Goal: Task Accomplishment & Management: Manage account settings

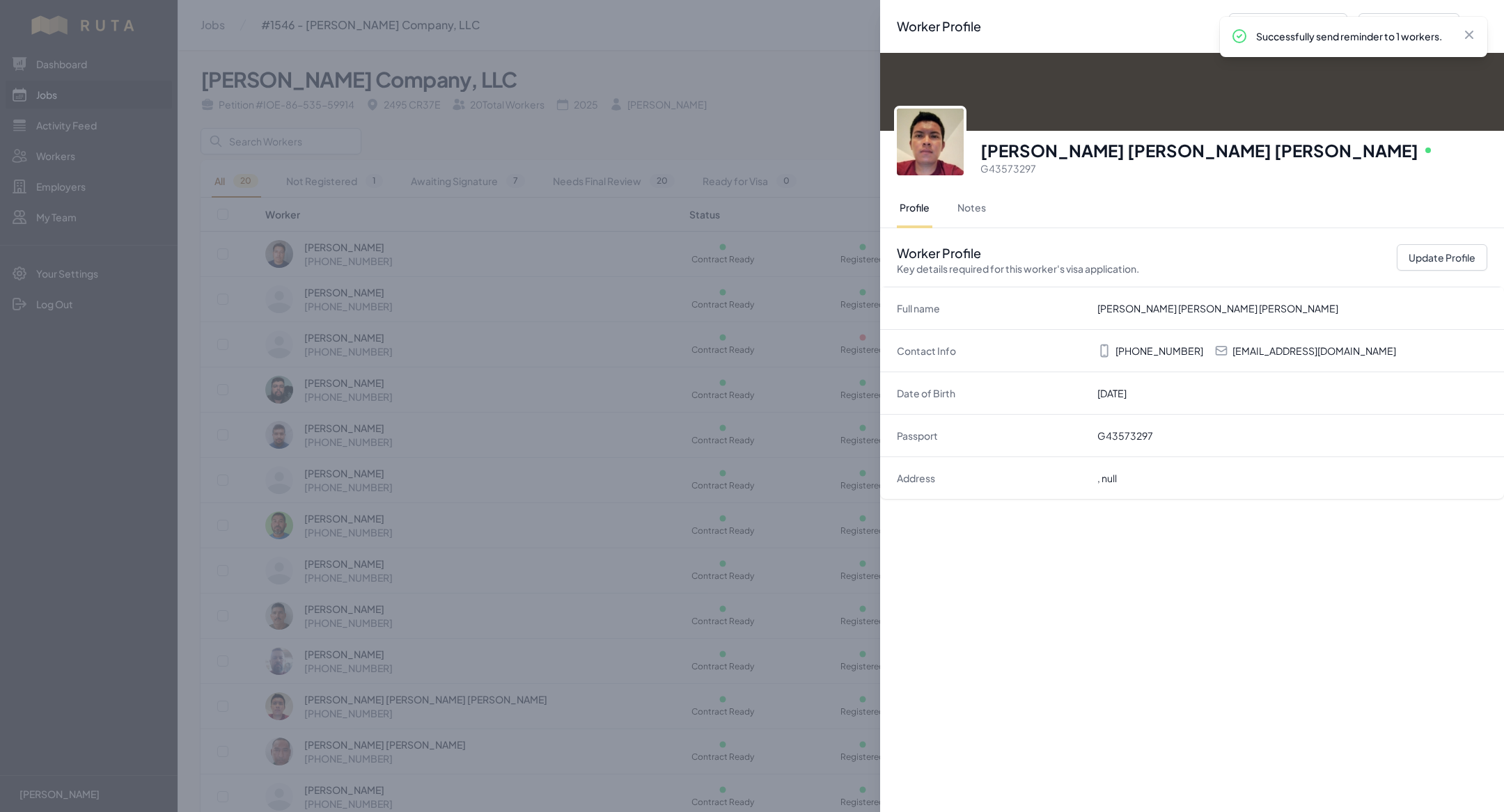
click at [78, 93] on div "Worker Profile Previous Worker Next Worker Close panel [PERSON_NAME] [PERSON_NA…" at bounding box center [752, 406] width 1504 height 812
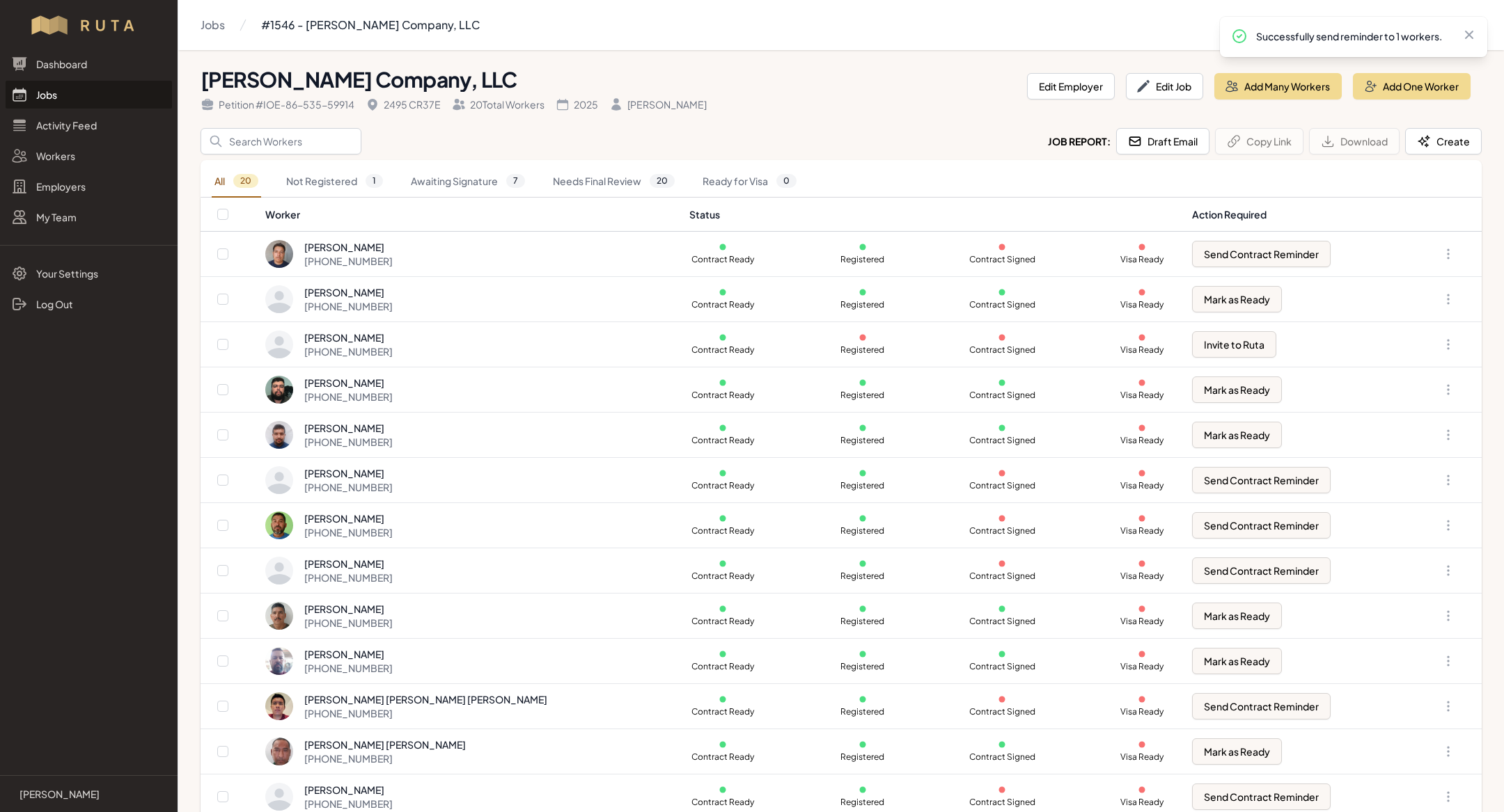
click at [94, 98] on link "Jobs" at bounding box center [88, 94] width 166 height 28
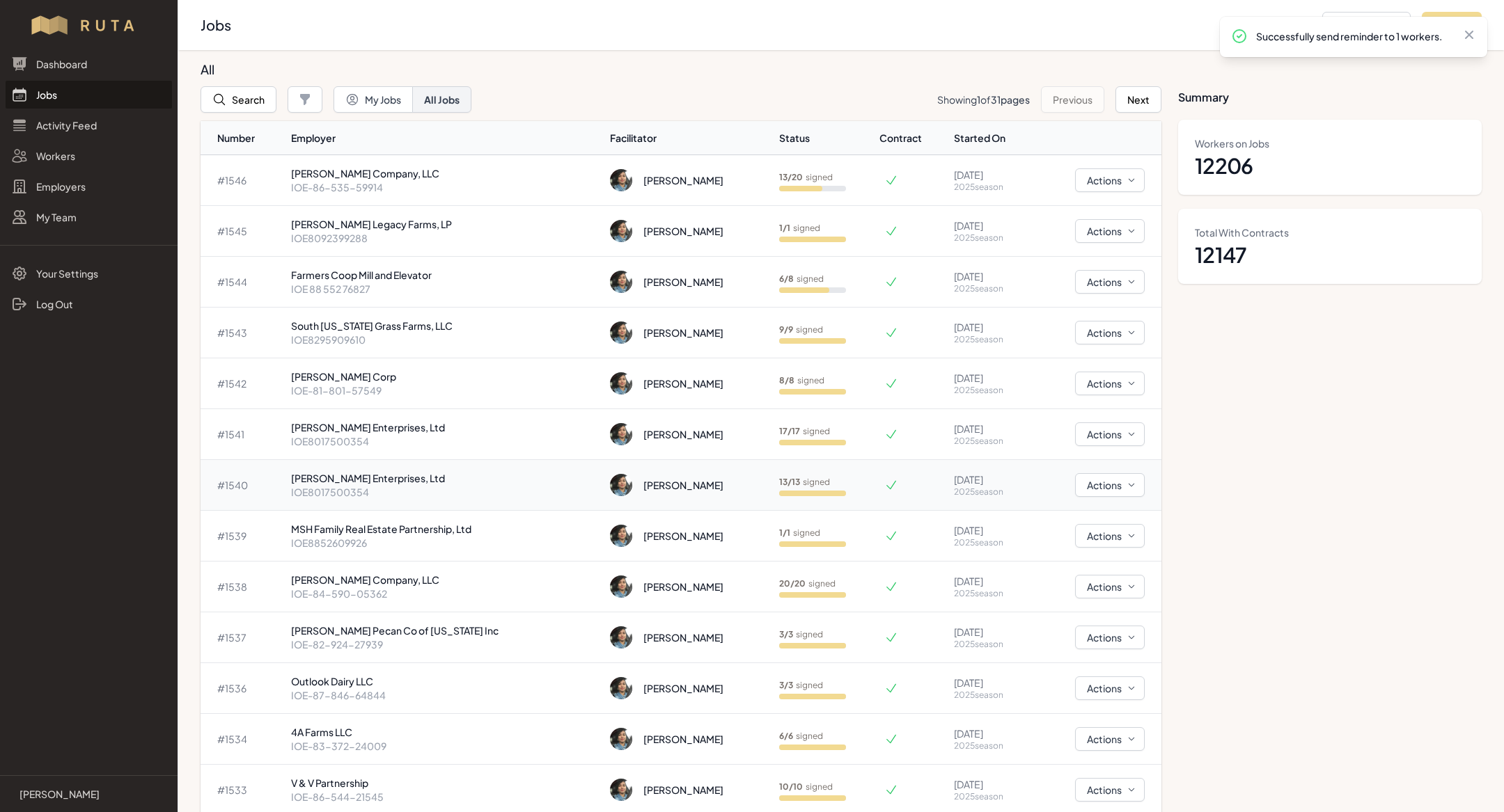
click at [458, 466] on td "[PERSON_NAME] Enterprises, Ltd IOE8017500354" at bounding box center [444, 486] width 319 height 51
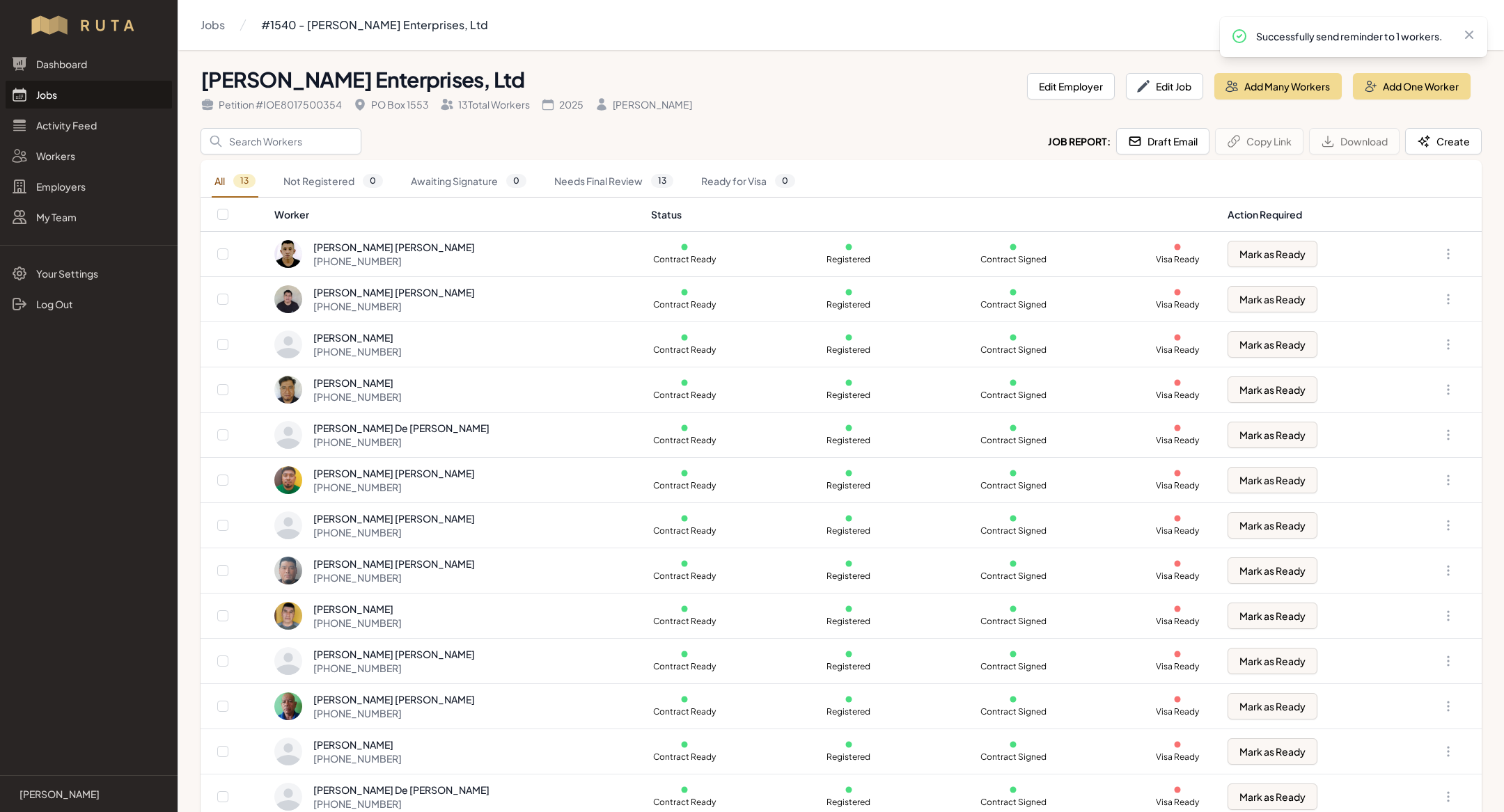
click at [66, 103] on link "Jobs" at bounding box center [88, 94] width 166 height 28
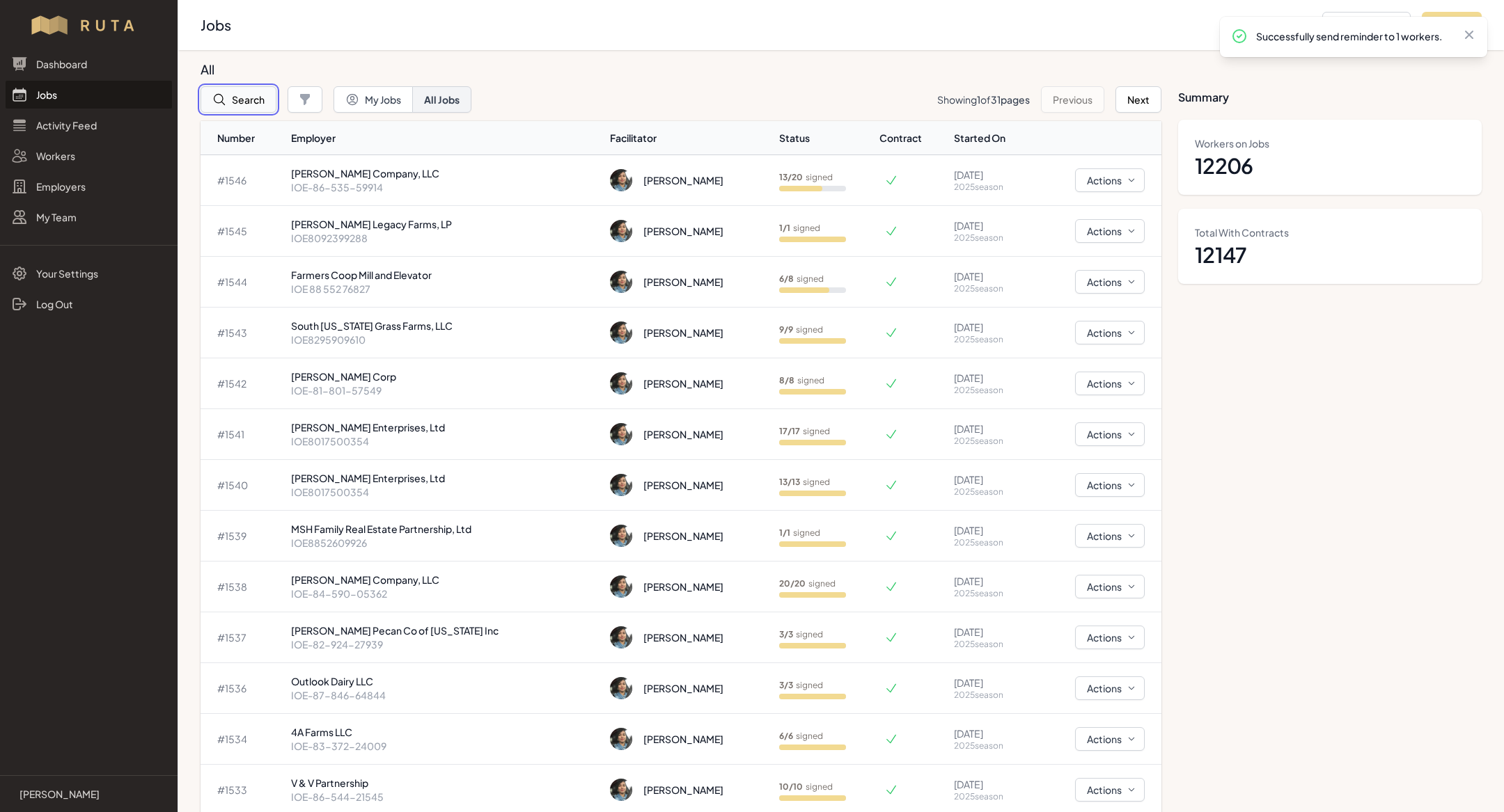
click at [230, 99] on button "Search" at bounding box center [238, 99] width 76 height 26
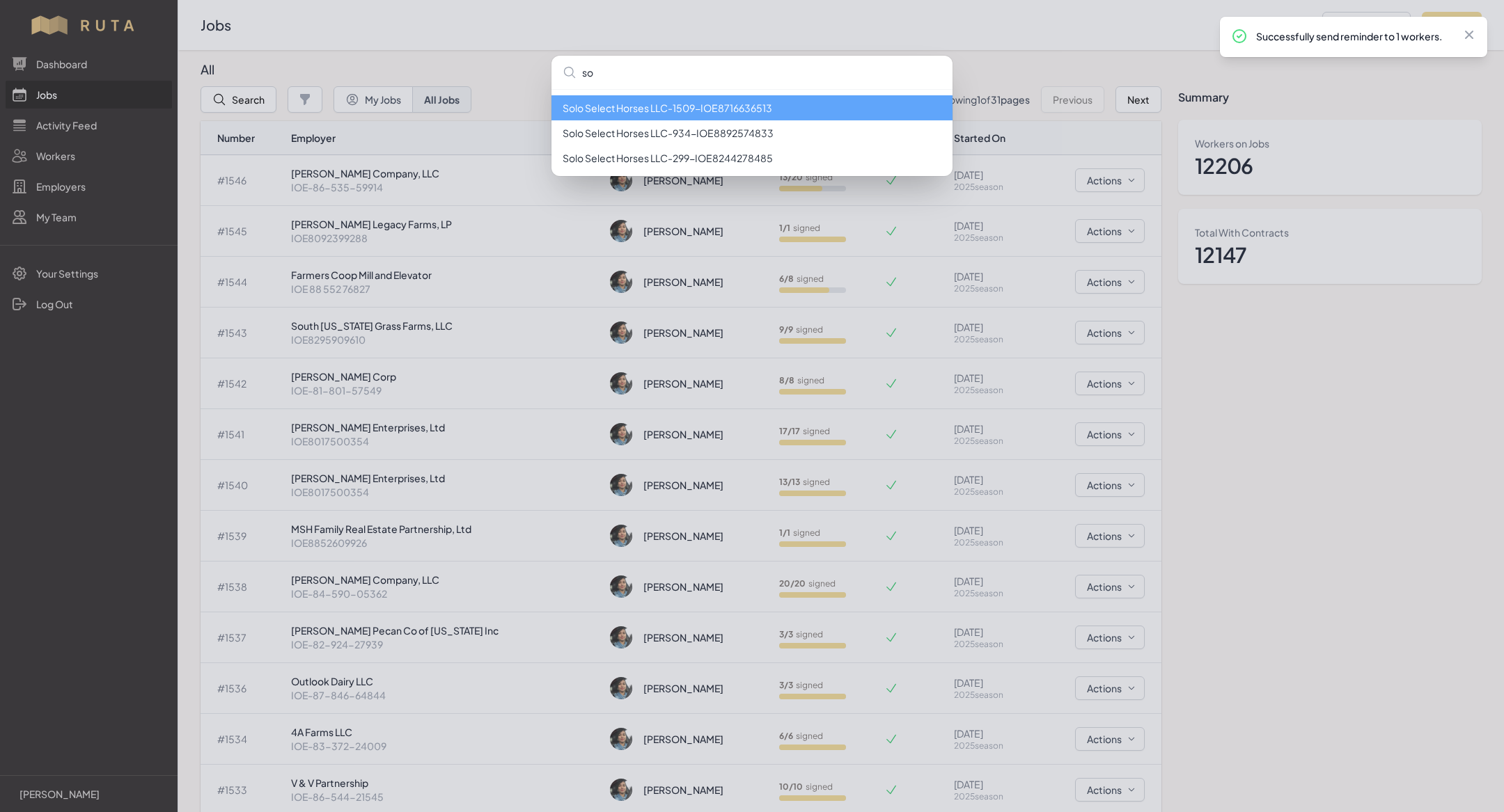
type input "s"
type input "mh"
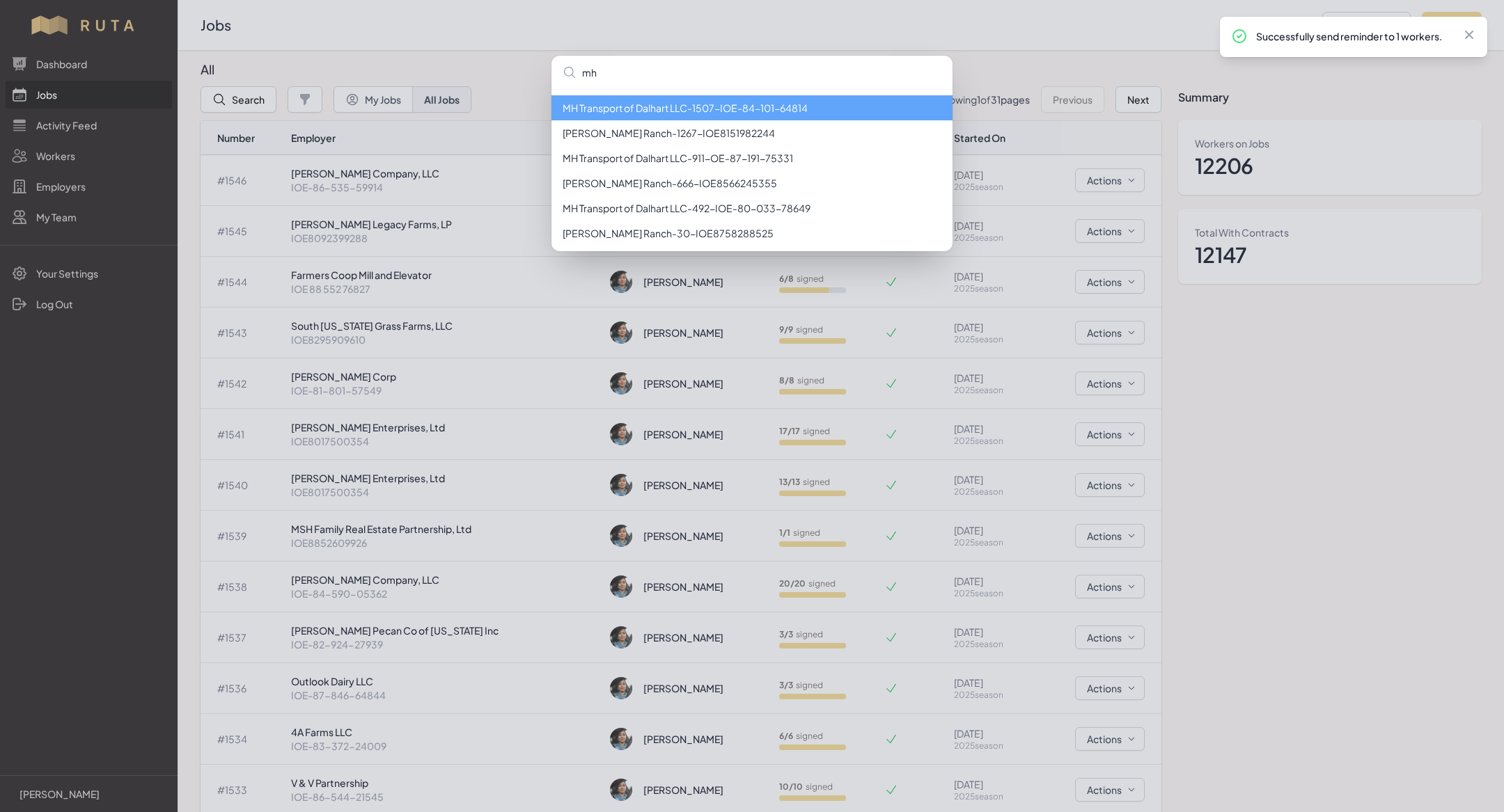
click at [696, 114] on li "MH Transport of Dalhart LLC - 1507 - IOE-84-101-64814" at bounding box center [752, 108] width 401 height 25
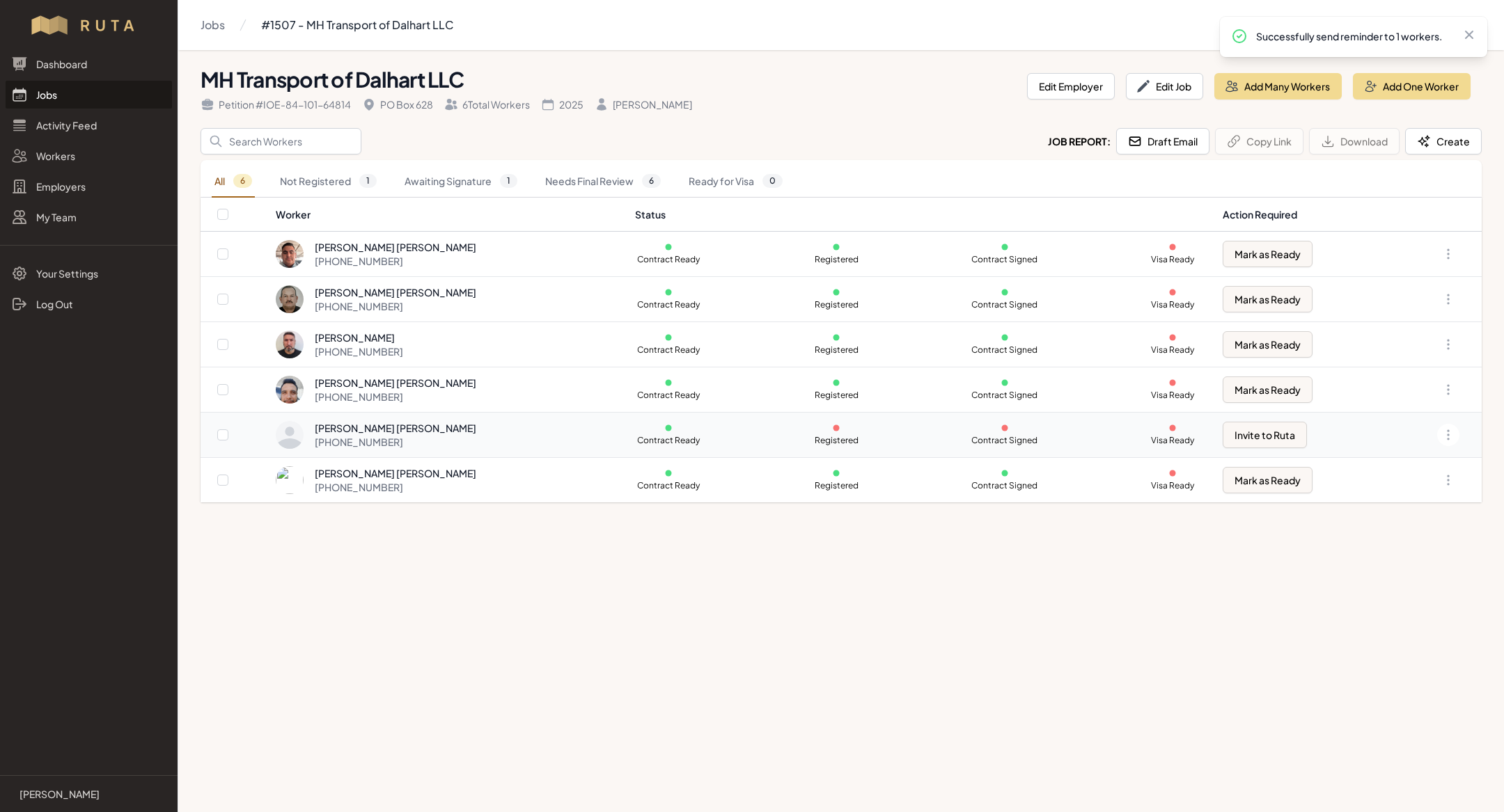
click at [649, 446] on td "Contract Ready Registered Contract Signed Visa Ready" at bounding box center [921, 435] width 588 height 45
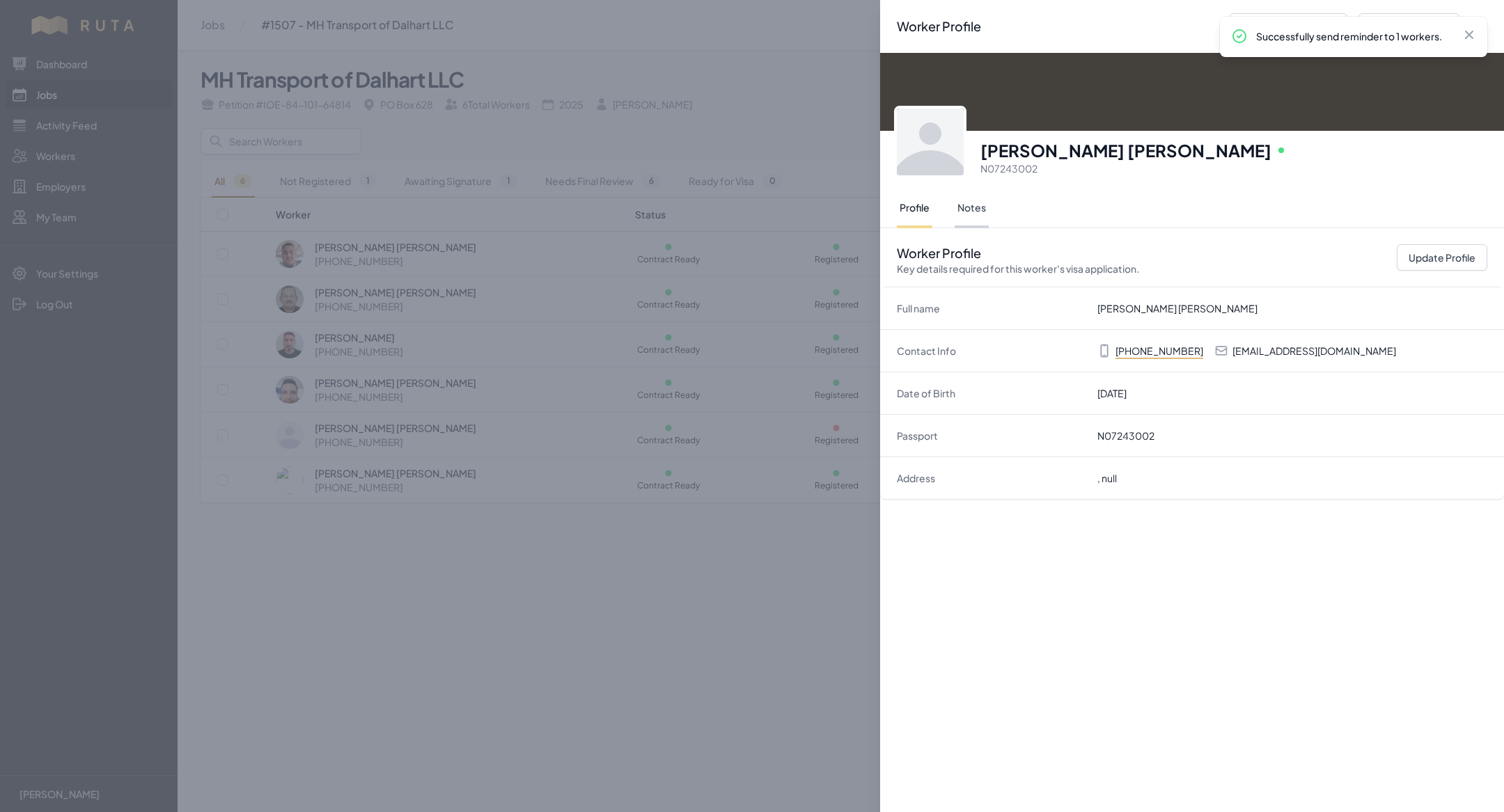
click at [964, 215] on button "Notes" at bounding box center [971, 209] width 34 height 39
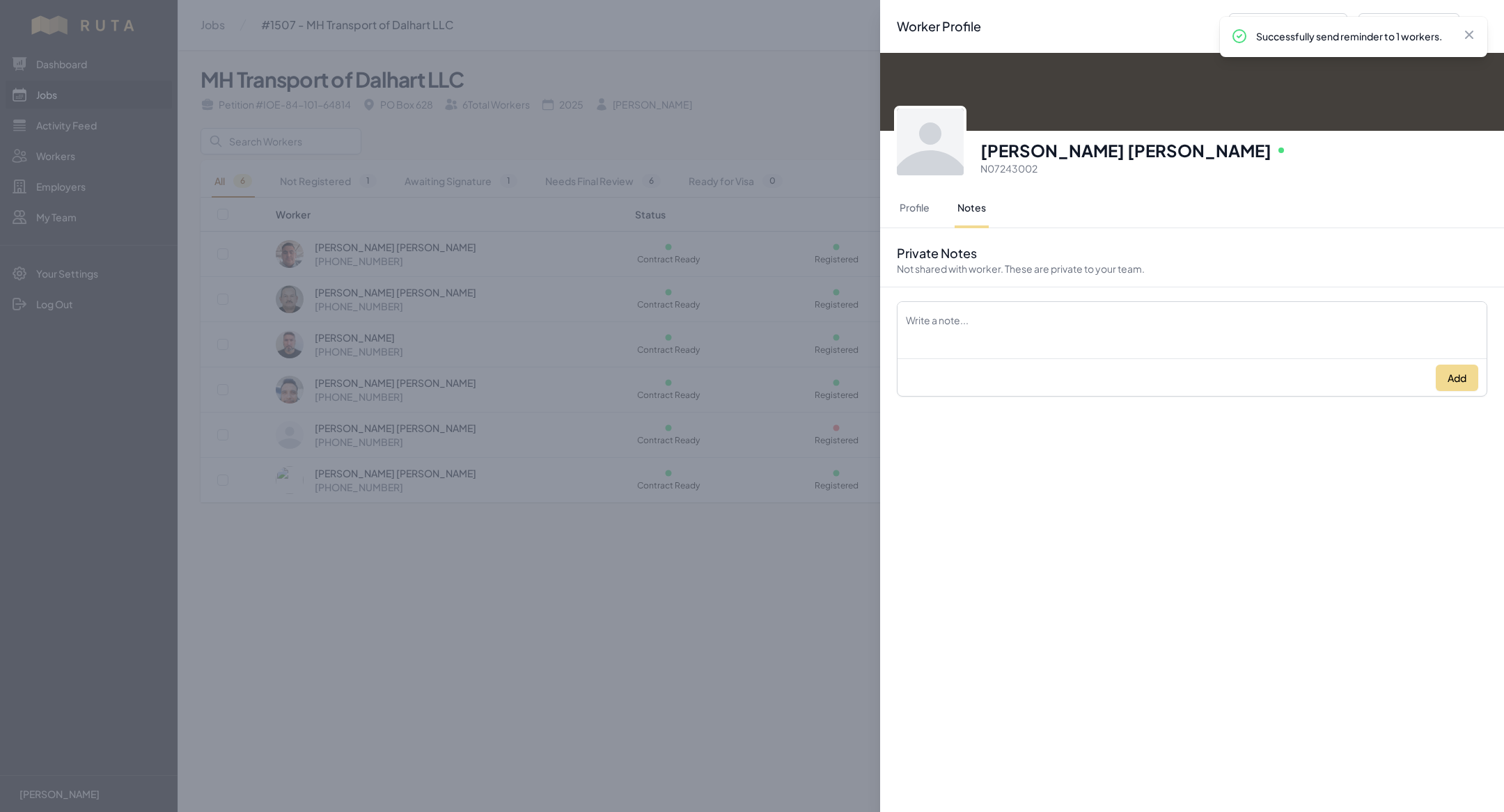
click at [729, 332] on div "Worker Profile Previous Worker Next Worker Close panel [PERSON_NAME] [PERSON_NA…" at bounding box center [752, 406] width 1504 height 812
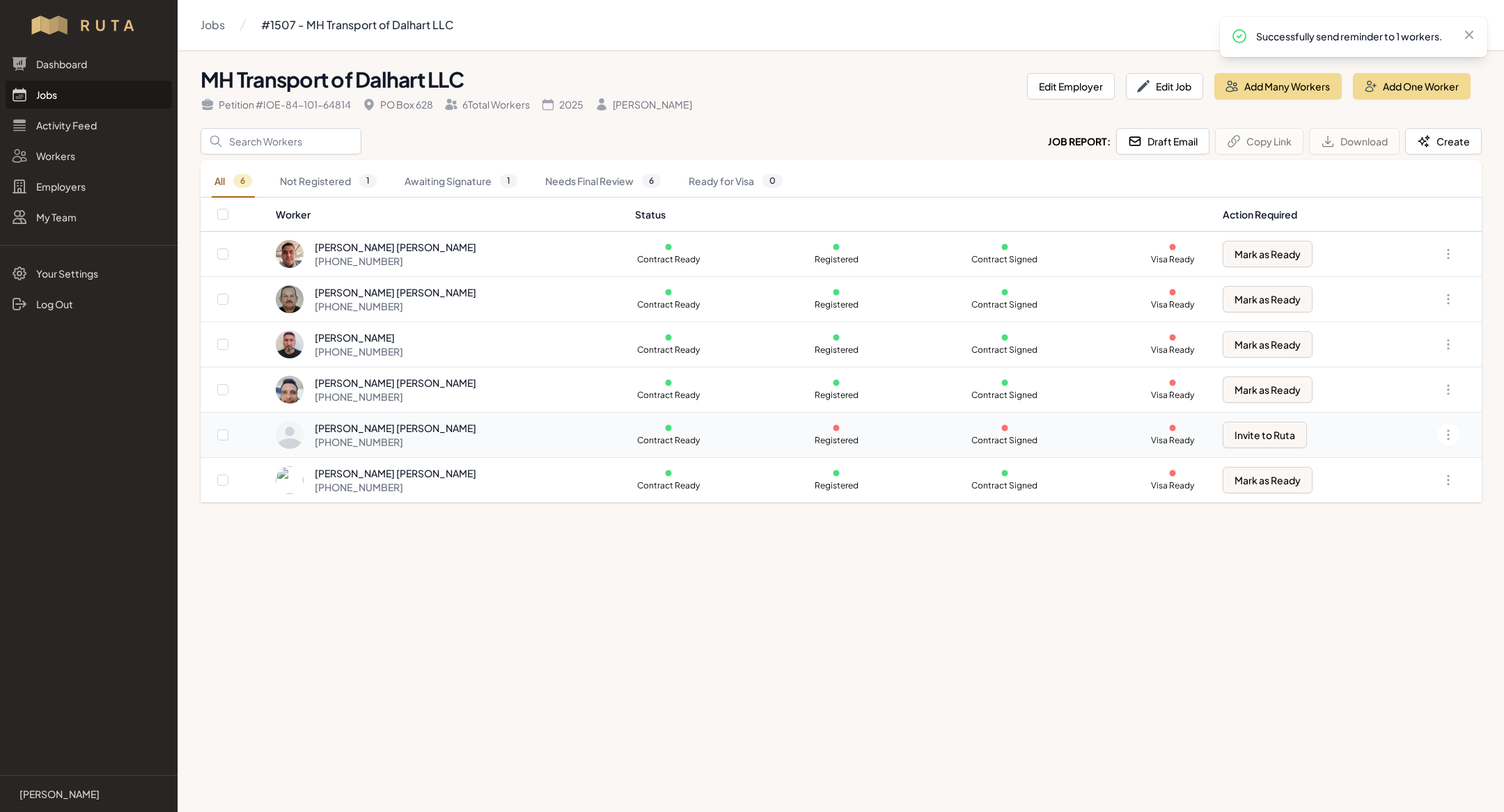
click at [482, 430] on div "[PERSON_NAME] [PERSON_NAME] [PHONE_NUMBER]" at bounding box center [447, 434] width 342 height 28
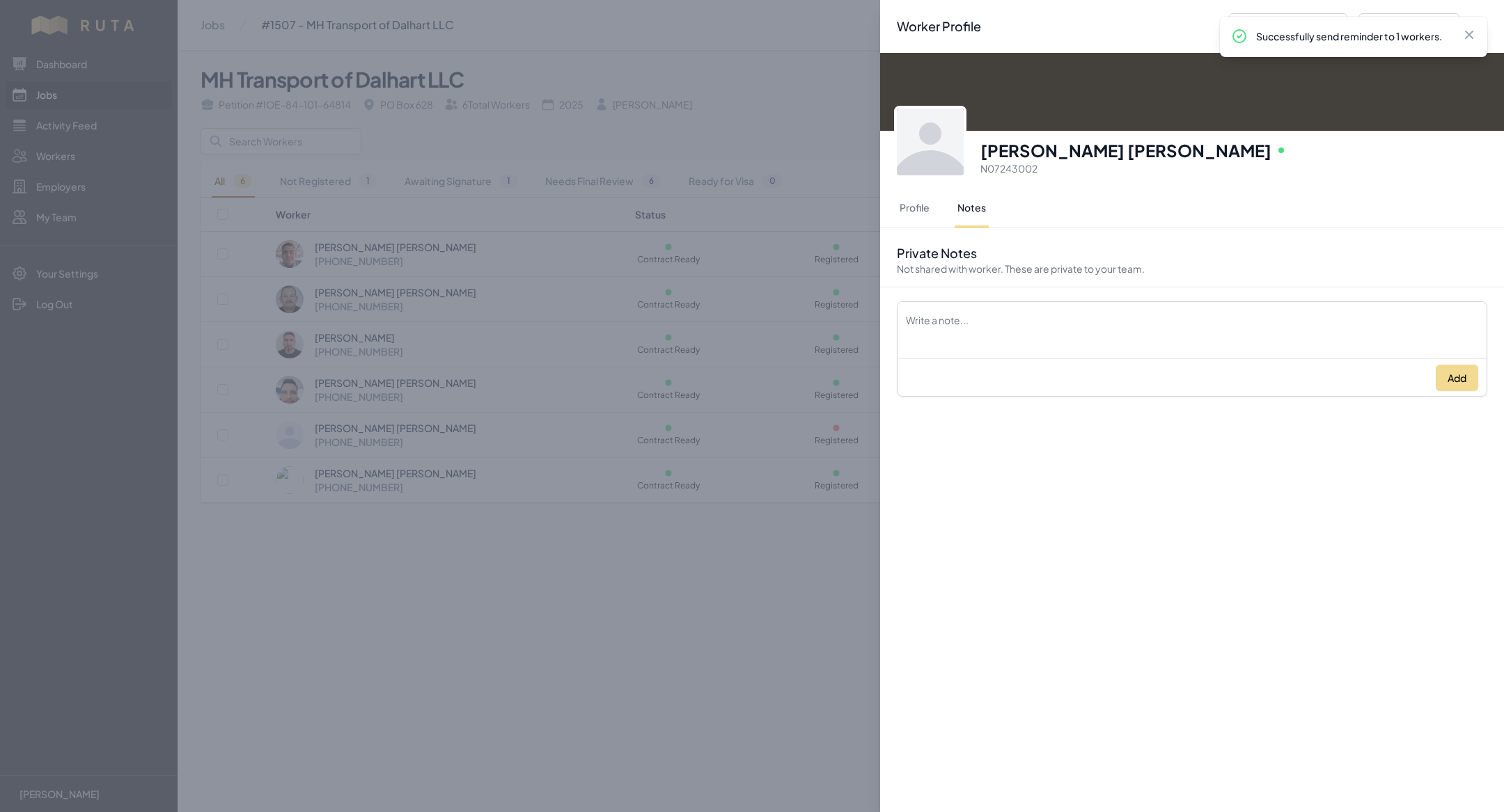
click at [460, 260] on div "Worker Profile Previous Worker Next Worker Close panel [PERSON_NAME] [PERSON_NA…" at bounding box center [752, 406] width 1504 height 812
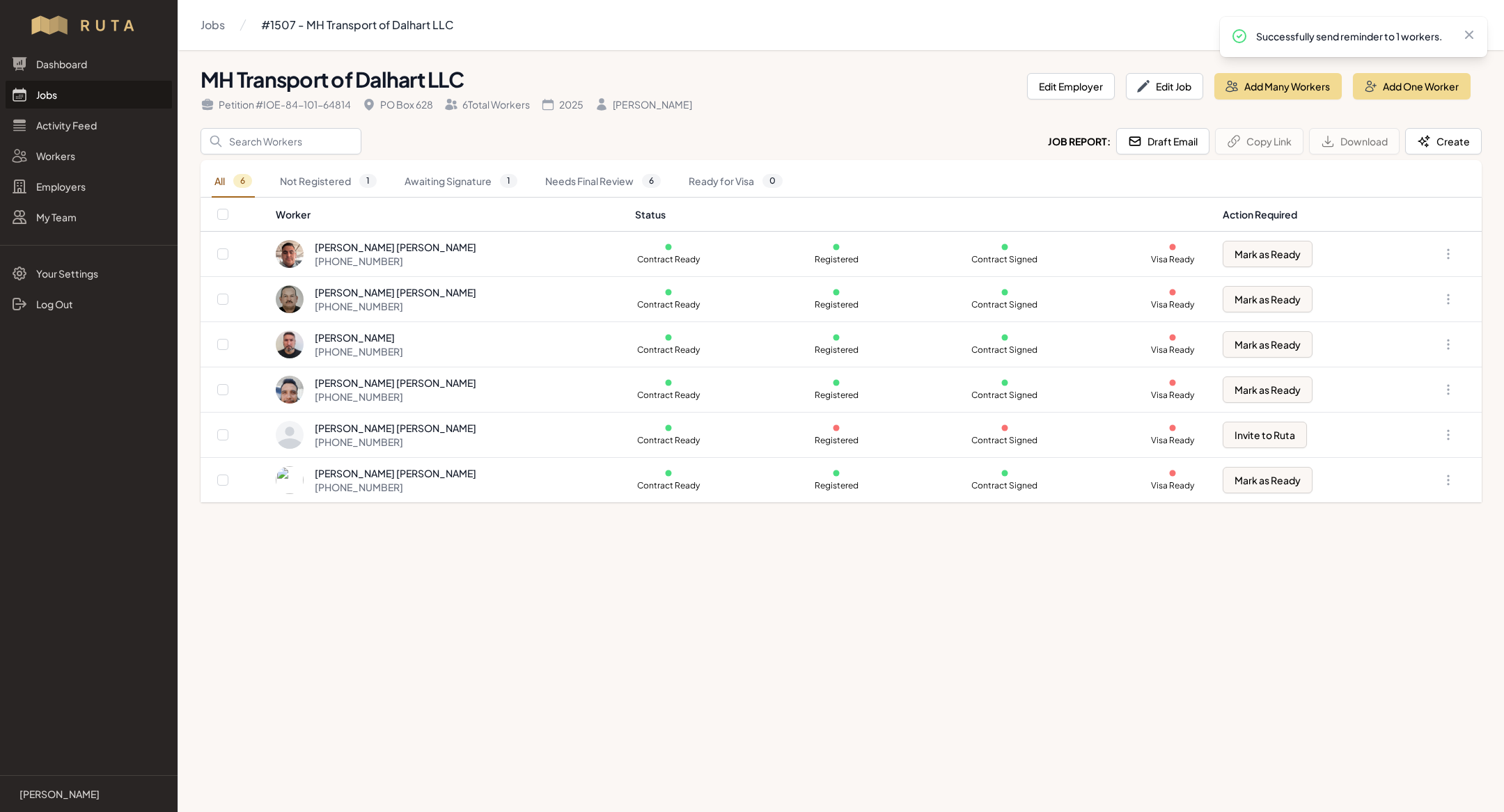
click at [39, 103] on link "Jobs" at bounding box center [88, 94] width 166 height 28
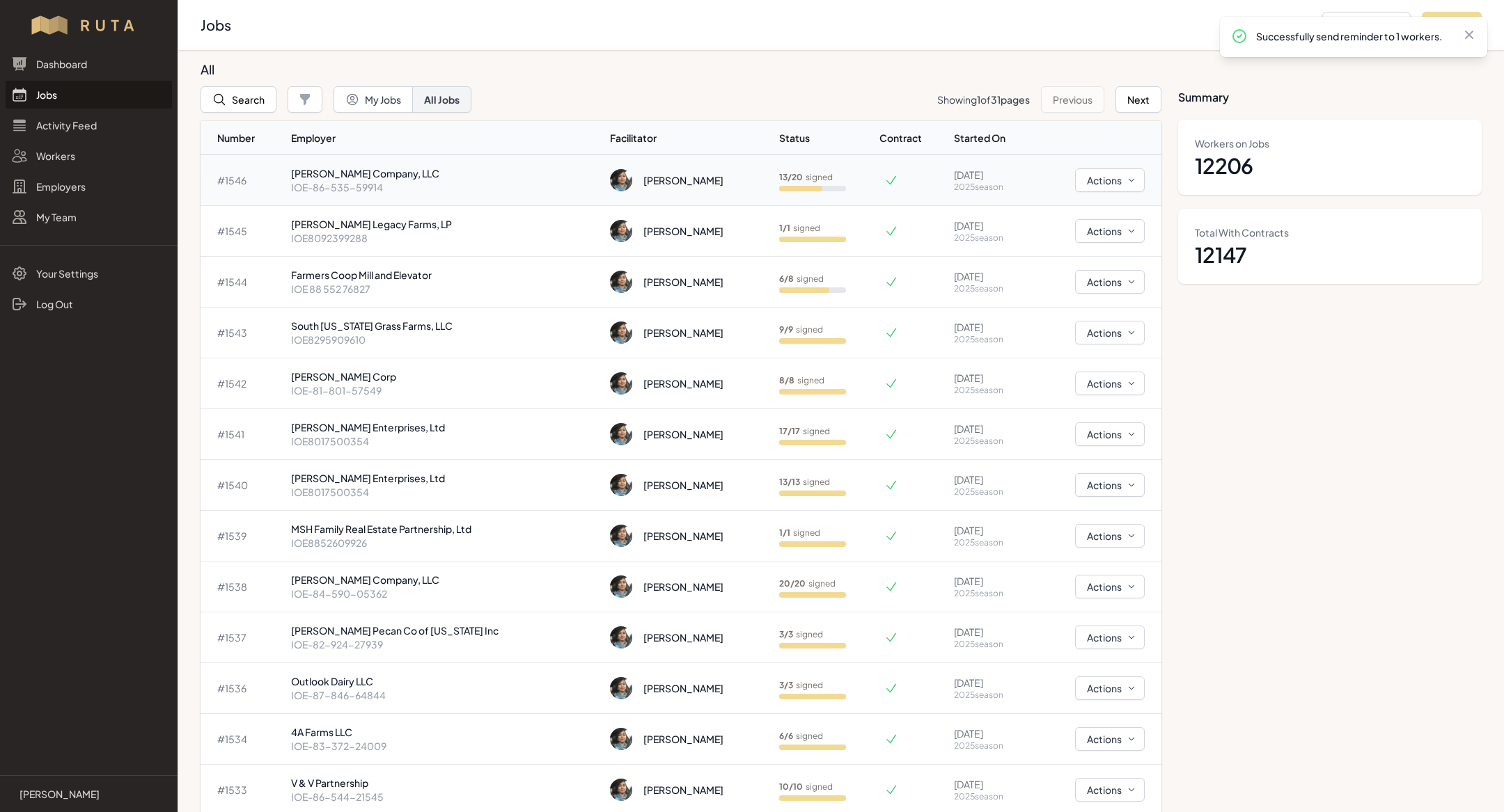
click at [355, 196] on td "[PERSON_NAME] Company, LLC IOE-86-535-59914" at bounding box center [444, 181] width 319 height 51
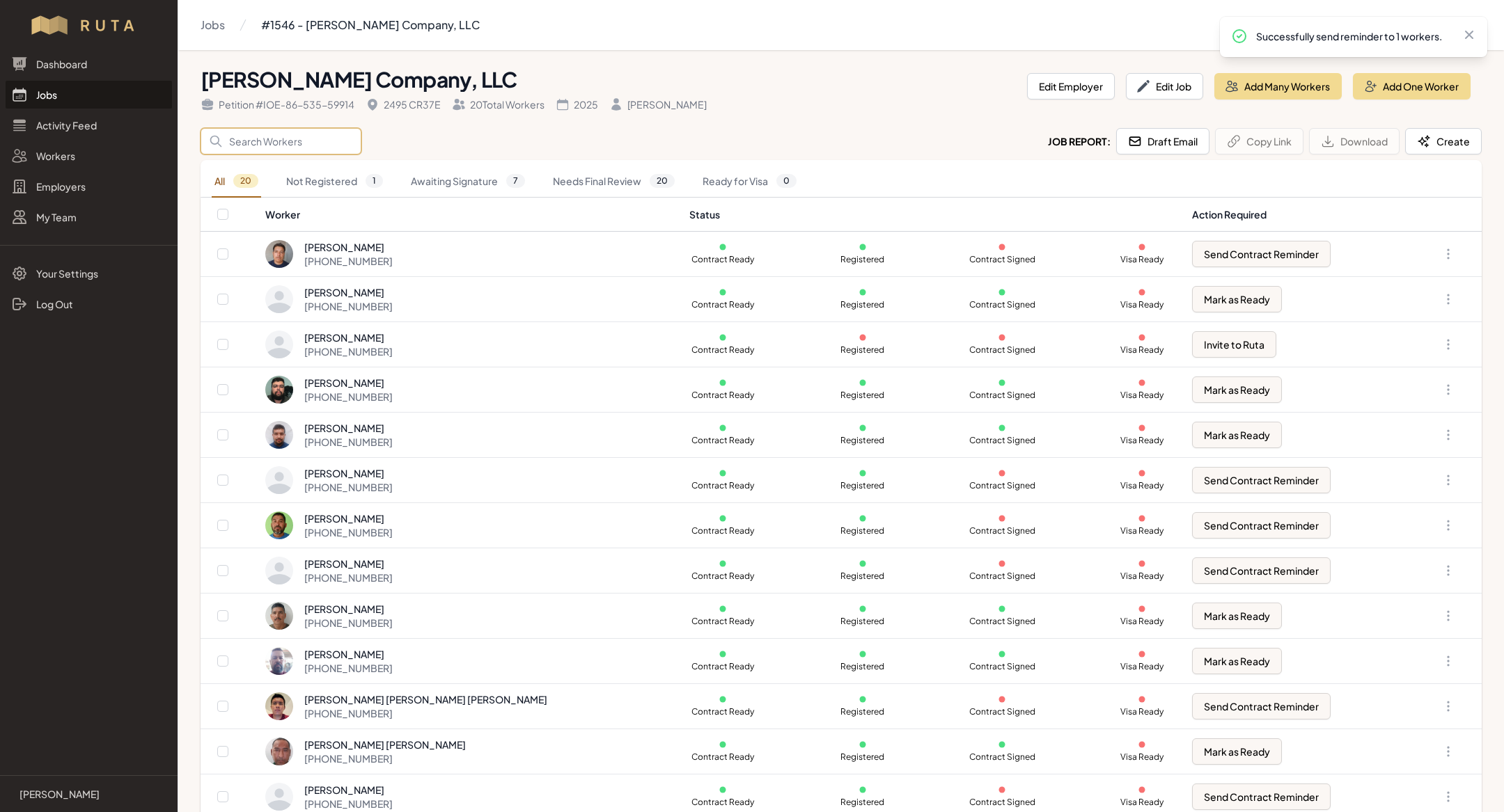
click at [304, 140] on input "Search" at bounding box center [281, 140] width 161 height 26
click at [115, 97] on link "Jobs" at bounding box center [88, 94] width 166 height 28
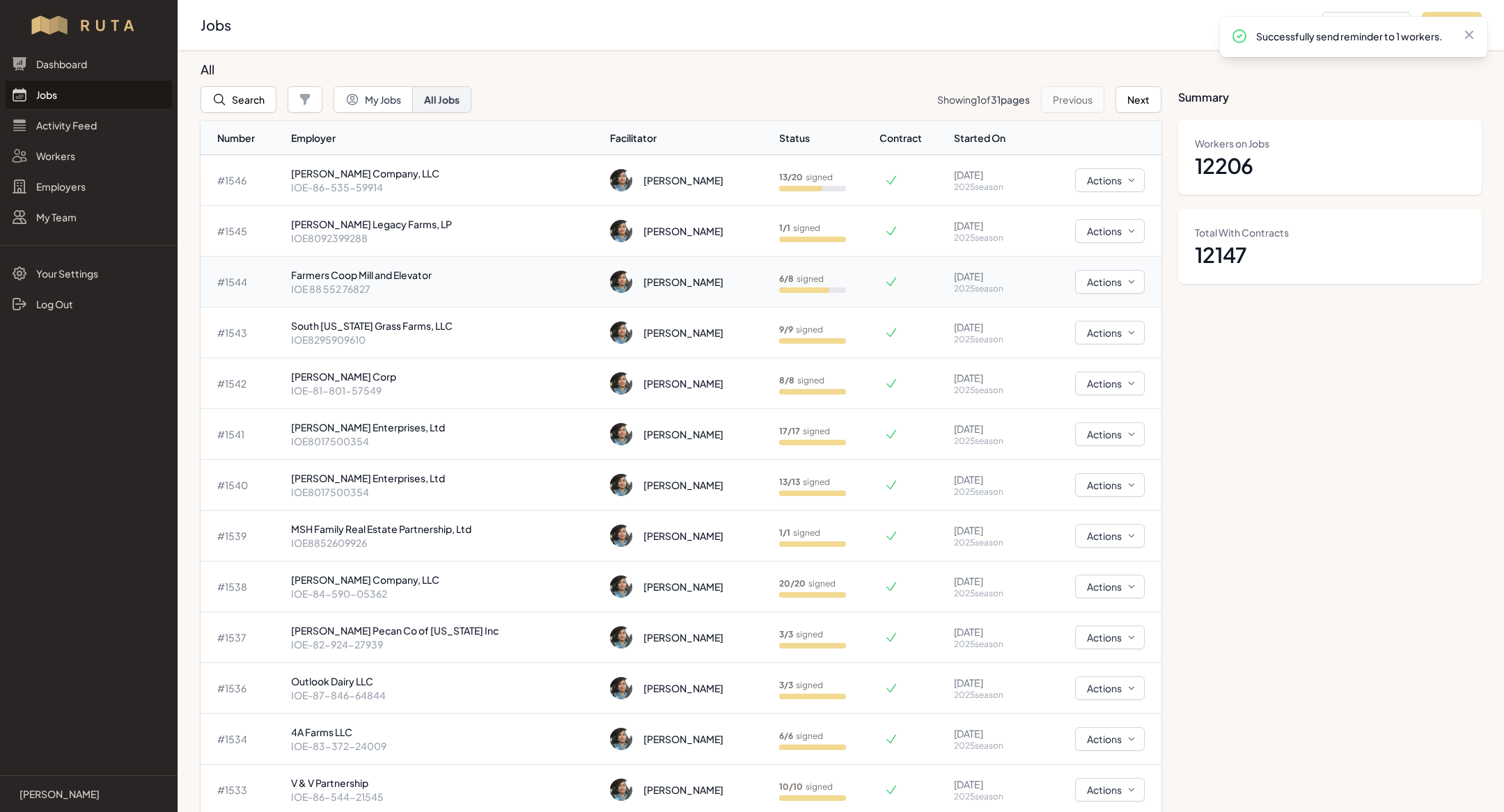
click at [407, 285] on p "IOE 88 552 76827" at bounding box center [445, 288] width 309 height 13
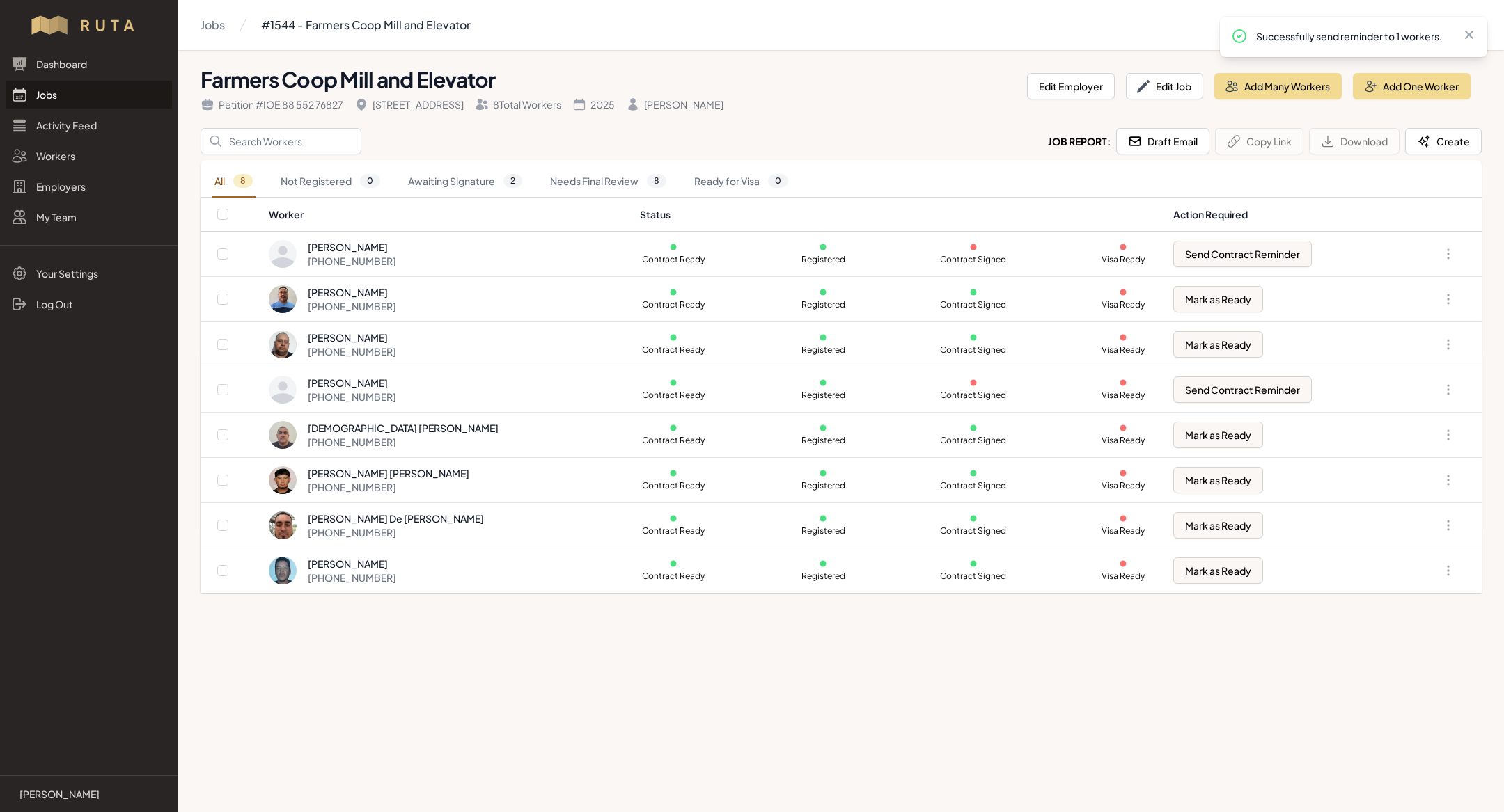
click at [68, 95] on link "Jobs" at bounding box center [88, 94] width 166 height 28
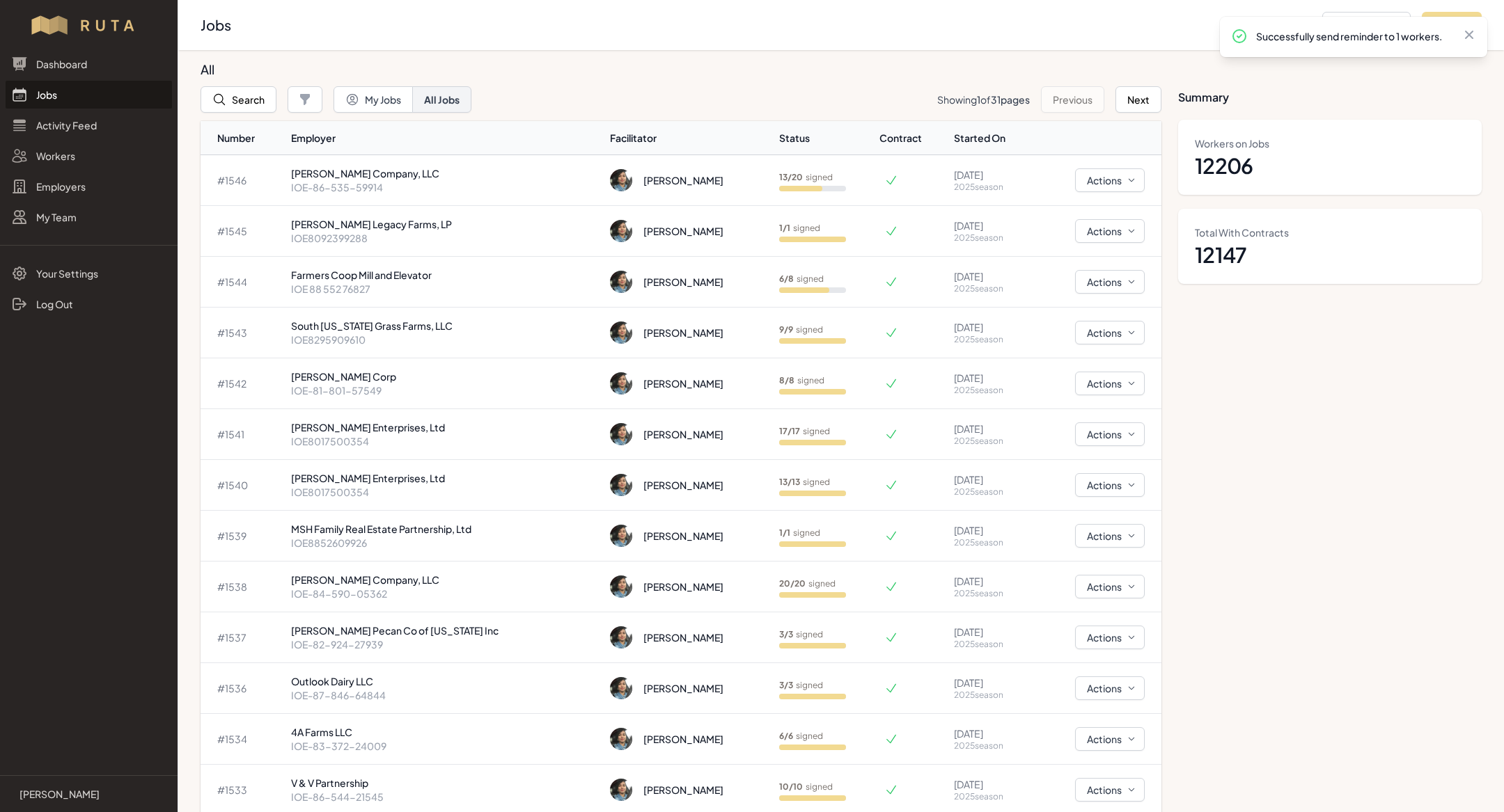
click at [110, 103] on link "Jobs" at bounding box center [88, 94] width 166 height 28
click at [236, 100] on button "Search" at bounding box center [238, 99] width 76 height 26
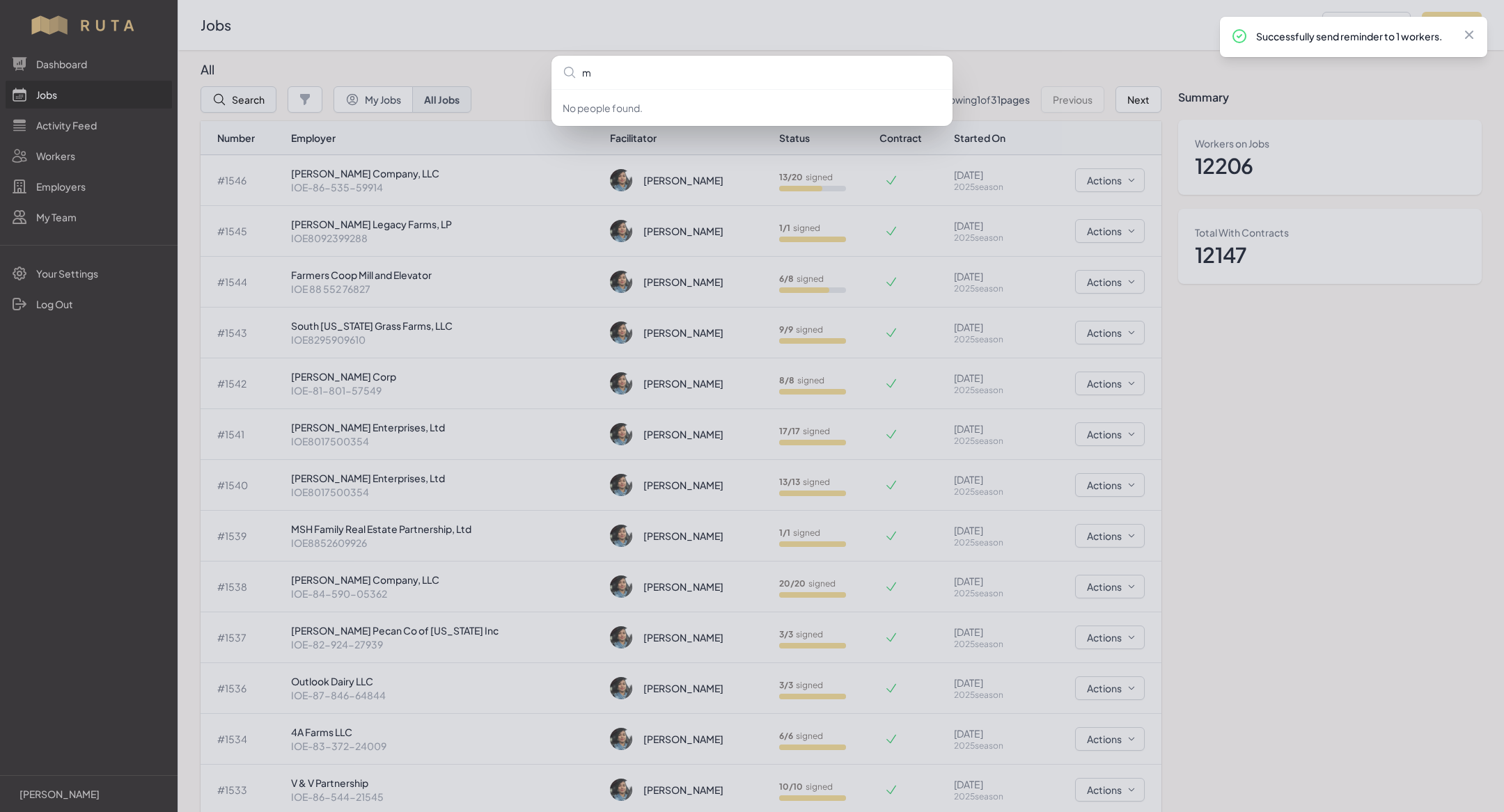
type input "mh"
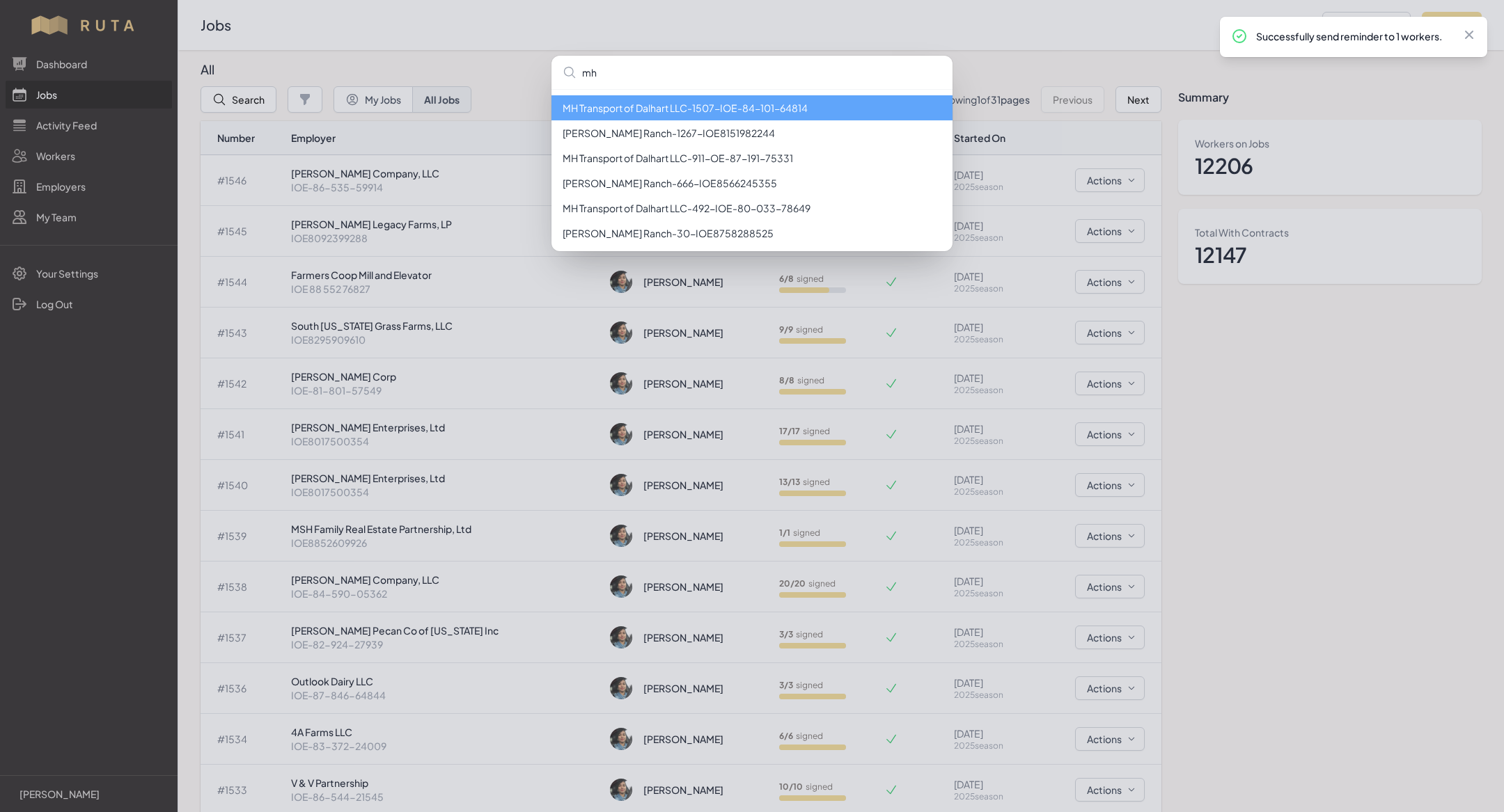
click at [701, 112] on li "MH Transport of Dalhart LLC - 1507 - IOE-84-101-64814" at bounding box center [752, 108] width 401 height 25
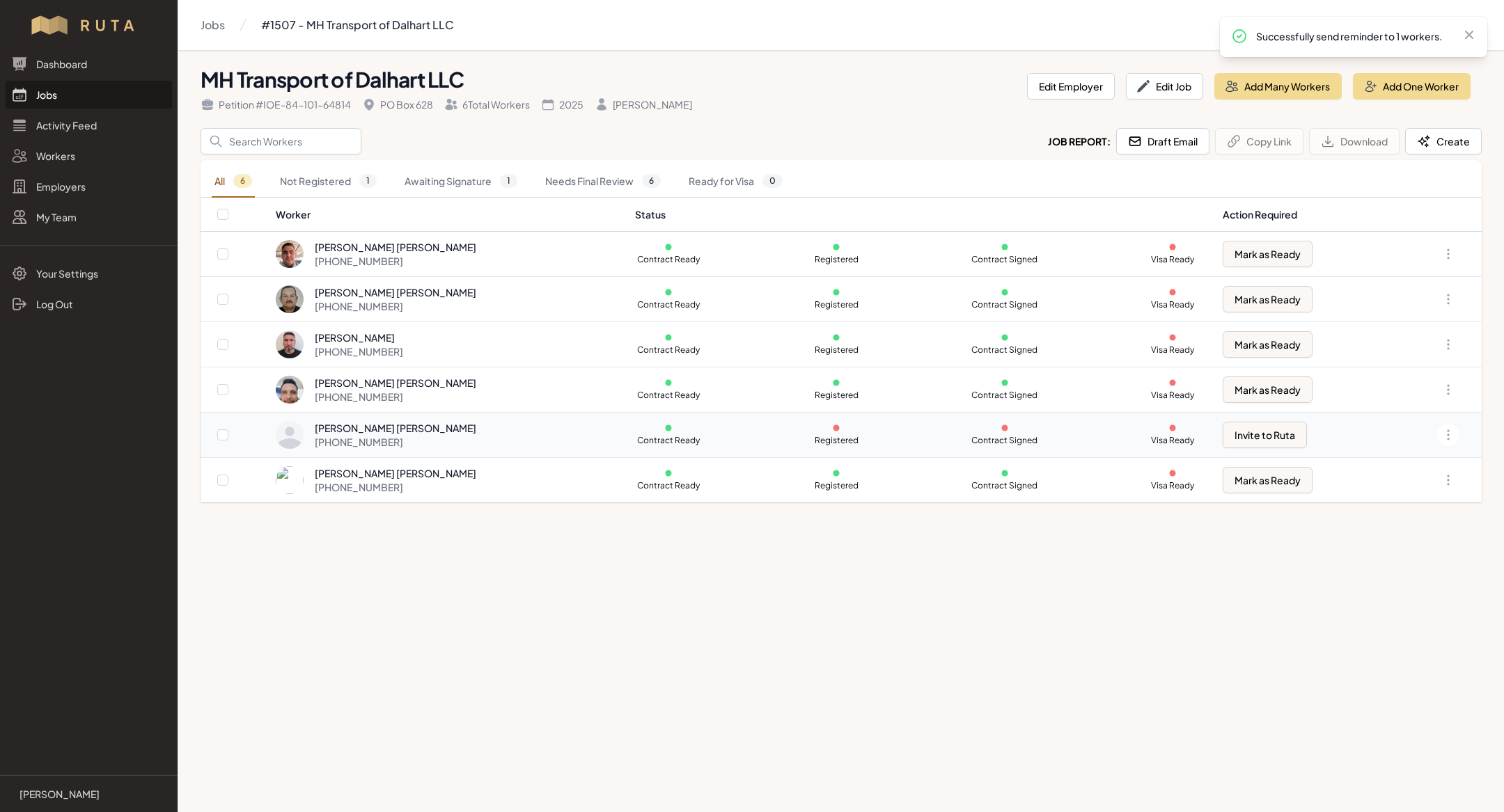
click at [529, 433] on div "[PERSON_NAME] [PERSON_NAME] [PHONE_NUMBER]" at bounding box center [447, 434] width 342 height 28
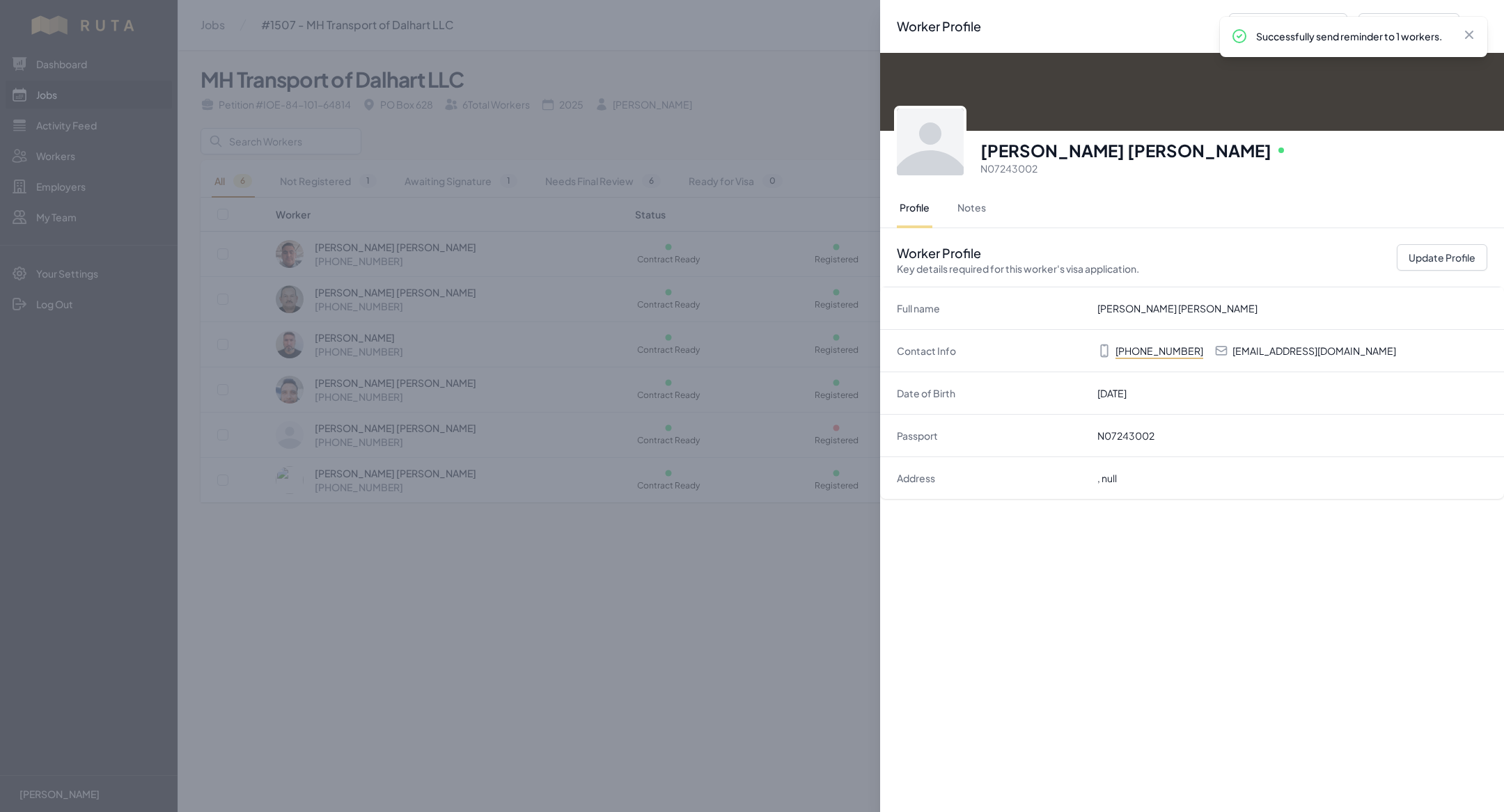
click at [1252, 352] on p "[EMAIL_ADDRESS][DOMAIN_NAME]" at bounding box center [1314, 350] width 164 height 13
copy p "[EMAIL_ADDRESS][DOMAIN_NAME]"
click at [553, 513] on div "Worker Profile Previous Worker Next Worker Close panel [PERSON_NAME] [PERSON_NA…" at bounding box center [752, 406] width 1504 height 812
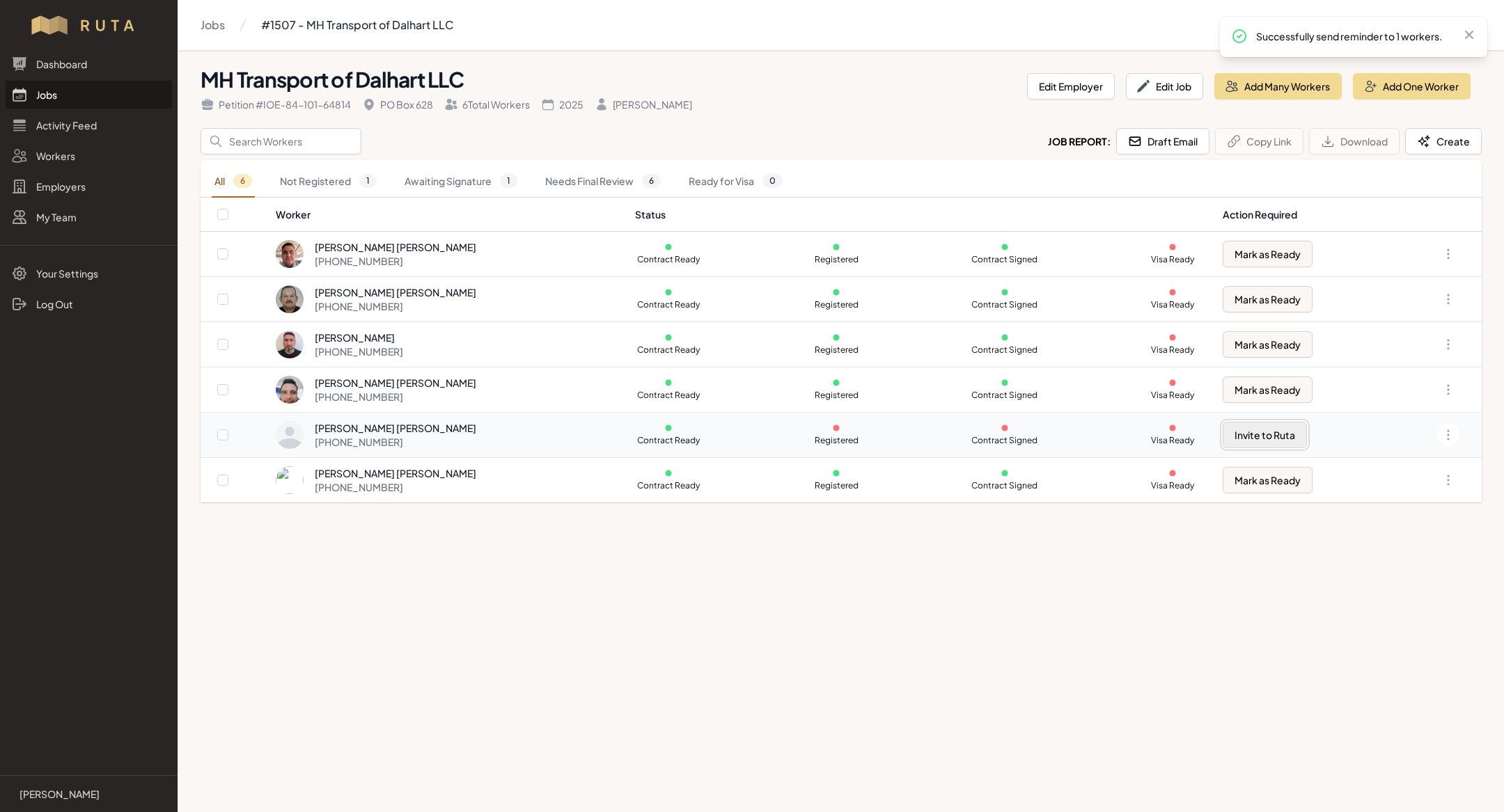
click at [1238, 442] on button "Invite to Ruta" at bounding box center [1265, 434] width 85 height 26
checkbox input "true"
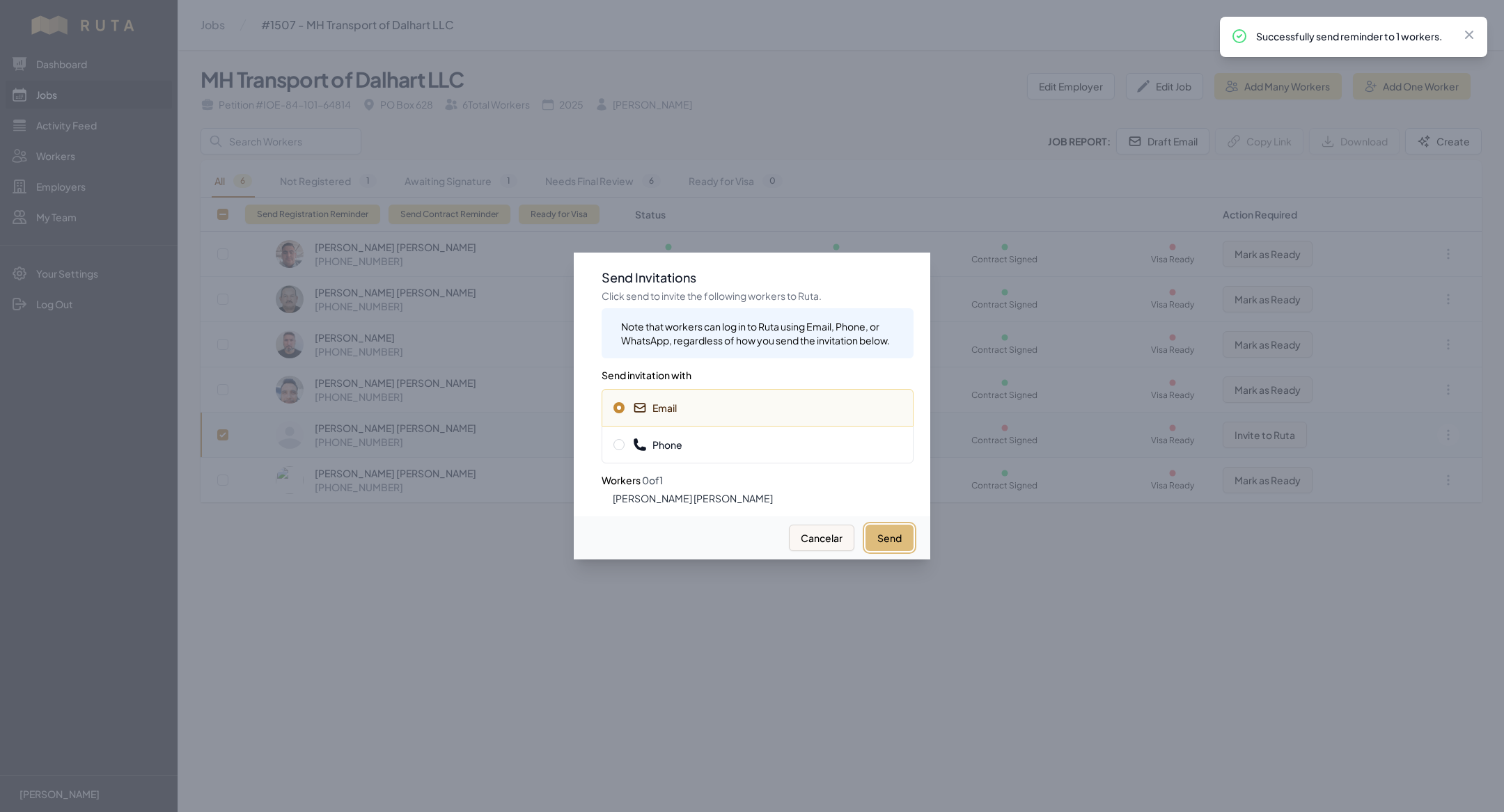
click at [901, 532] on button "Send" at bounding box center [889, 538] width 48 height 26
click at [514, 627] on div at bounding box center [752, 406] width 1504 height 812
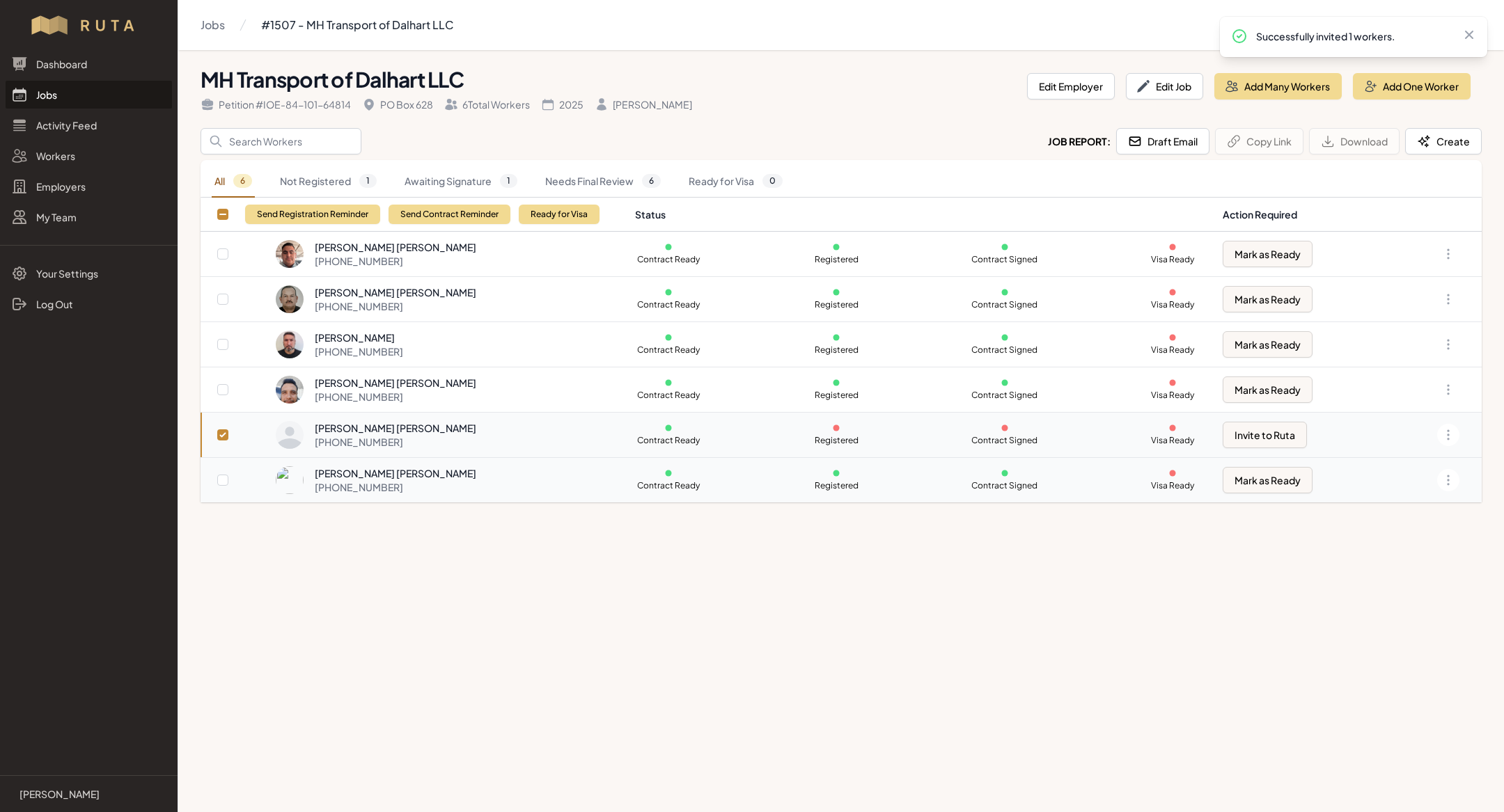
click at [463, 489] on div "[PHONE_NUMBER]" at bounding box center [396, 486] width 162 height 13
click at [439, 440] on div "[PHONE_NUMBER]" at bounding box center [396, 442] width 162 height 13
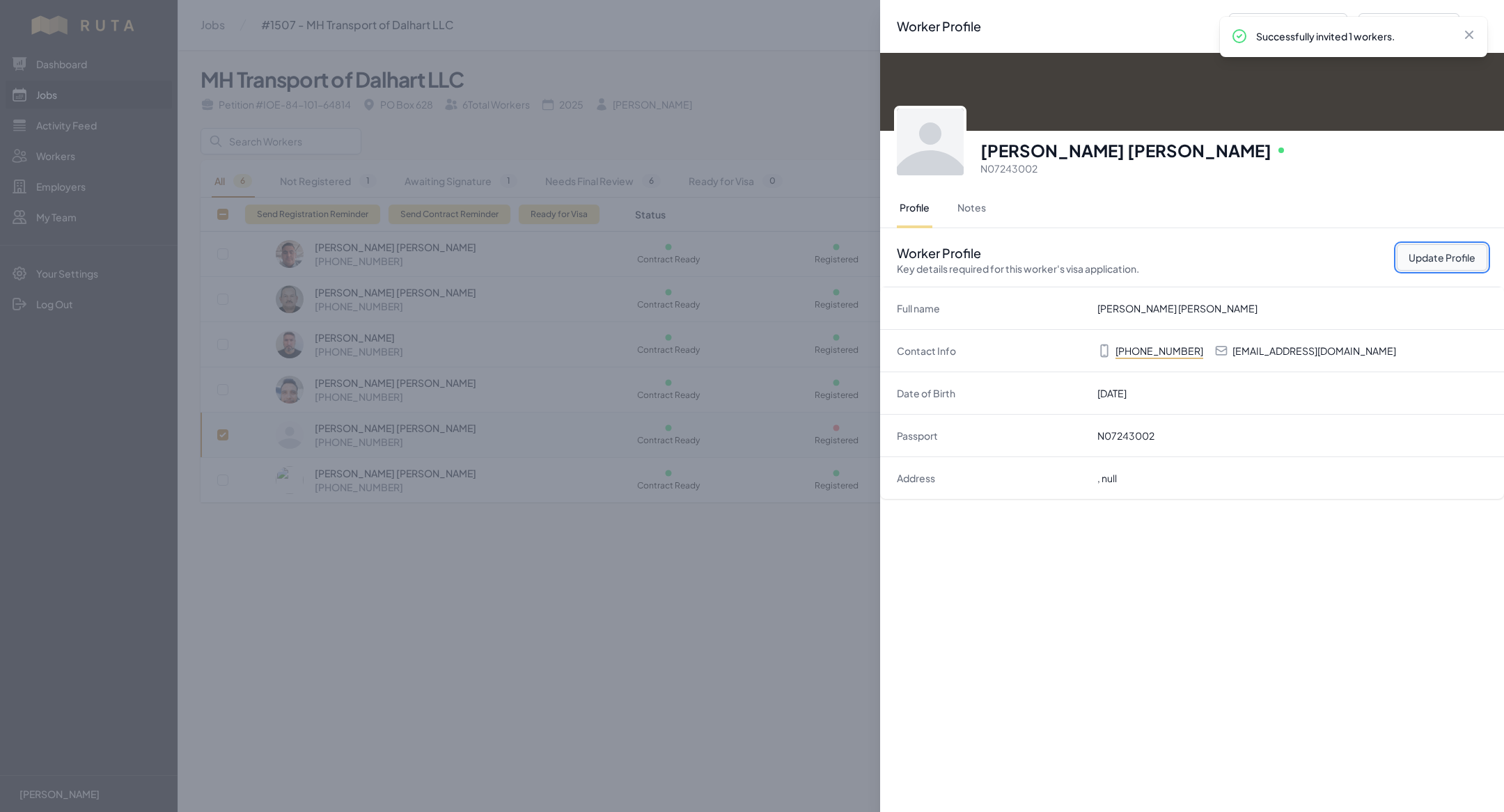
click at [1419, 254] on button "Update Profile" at bounding box center [1442, 257] width 91 height 26
select select "MX"
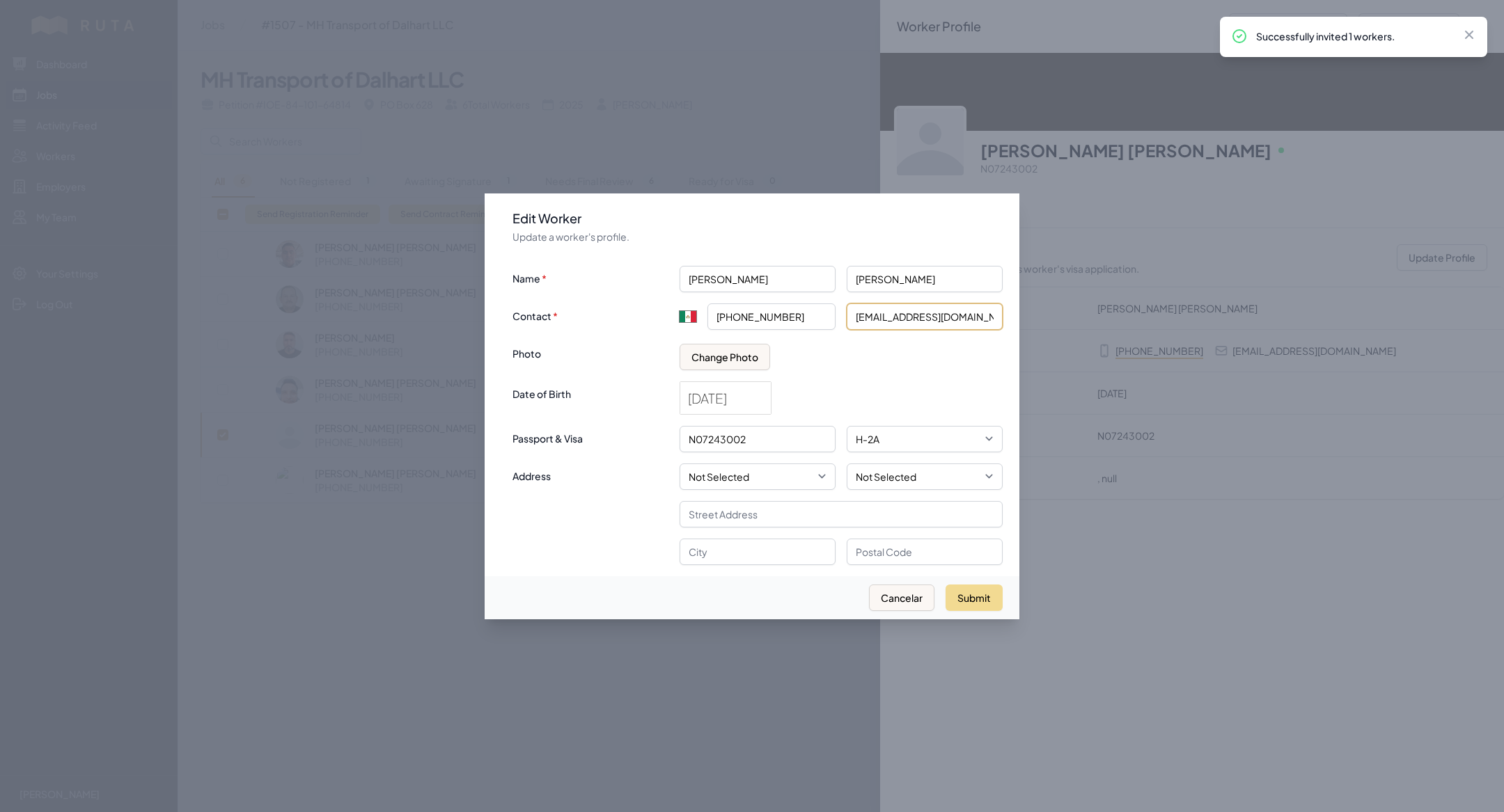
drag, startPoint x: 927, startPoint y: 322, endPoint x: 745, endPoint y: 317, distance: 182.1
click at [745, 317] on div "Contact International [GEOGRAPHIC_DATA] [GEOGRAPHIC_DATA] [GEOGRAPHIC_DATA] [GE…" at bounding box center [757, 314] width 490 height 32
type input "[EMAIL_ADDRESS][DOMAIN_NAME]"
click at [964, 600] on button "Submit" at bounding box center [973, 597] width 57 height 26
type input "+52"
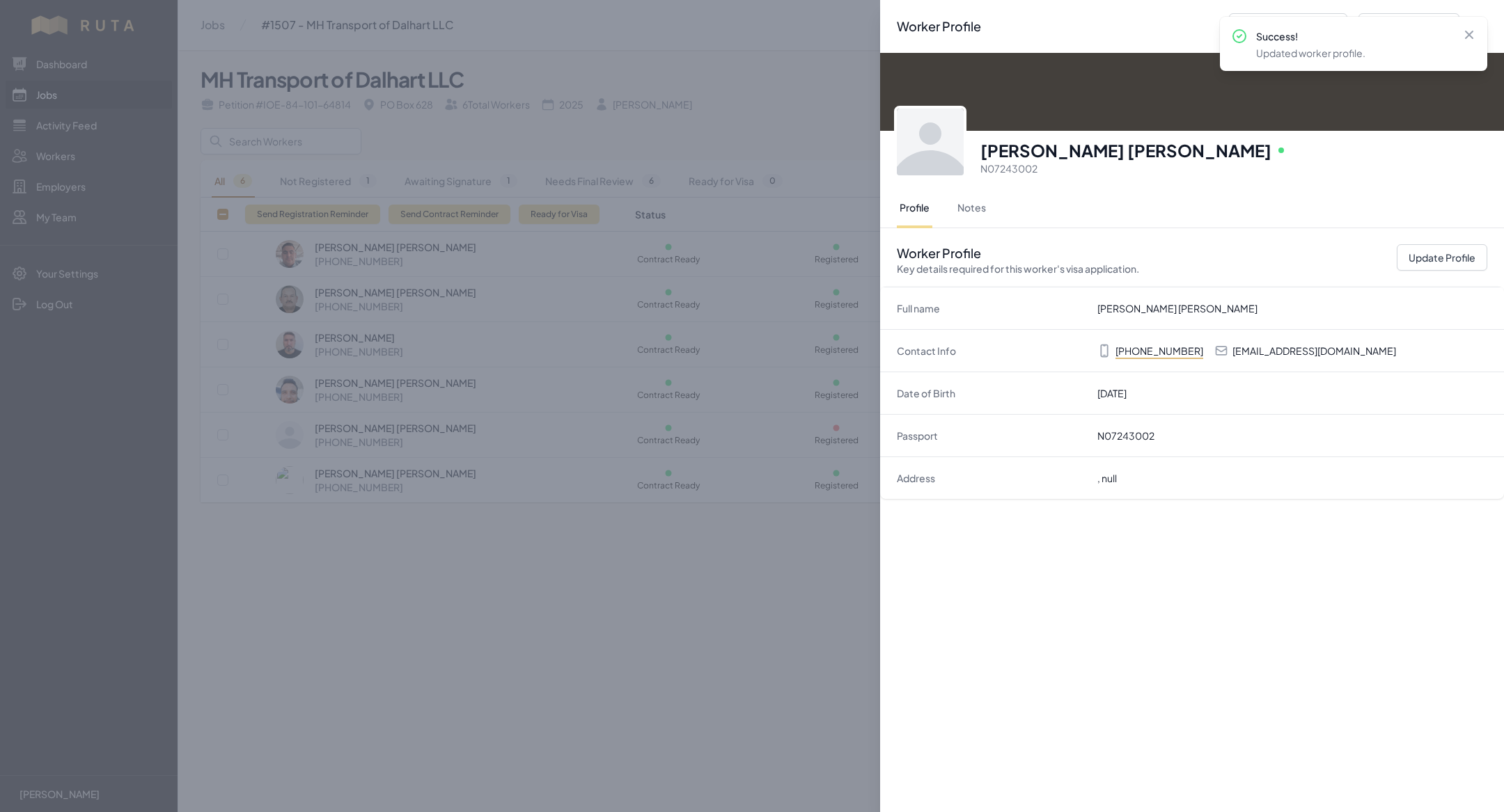
click at [729, 614] on div "Worker Profile Previous Worker Next Worker Close panel [PERSON_NAME] [PERSON_NA…" at bounding box center [752, 406] width 1504 height 812
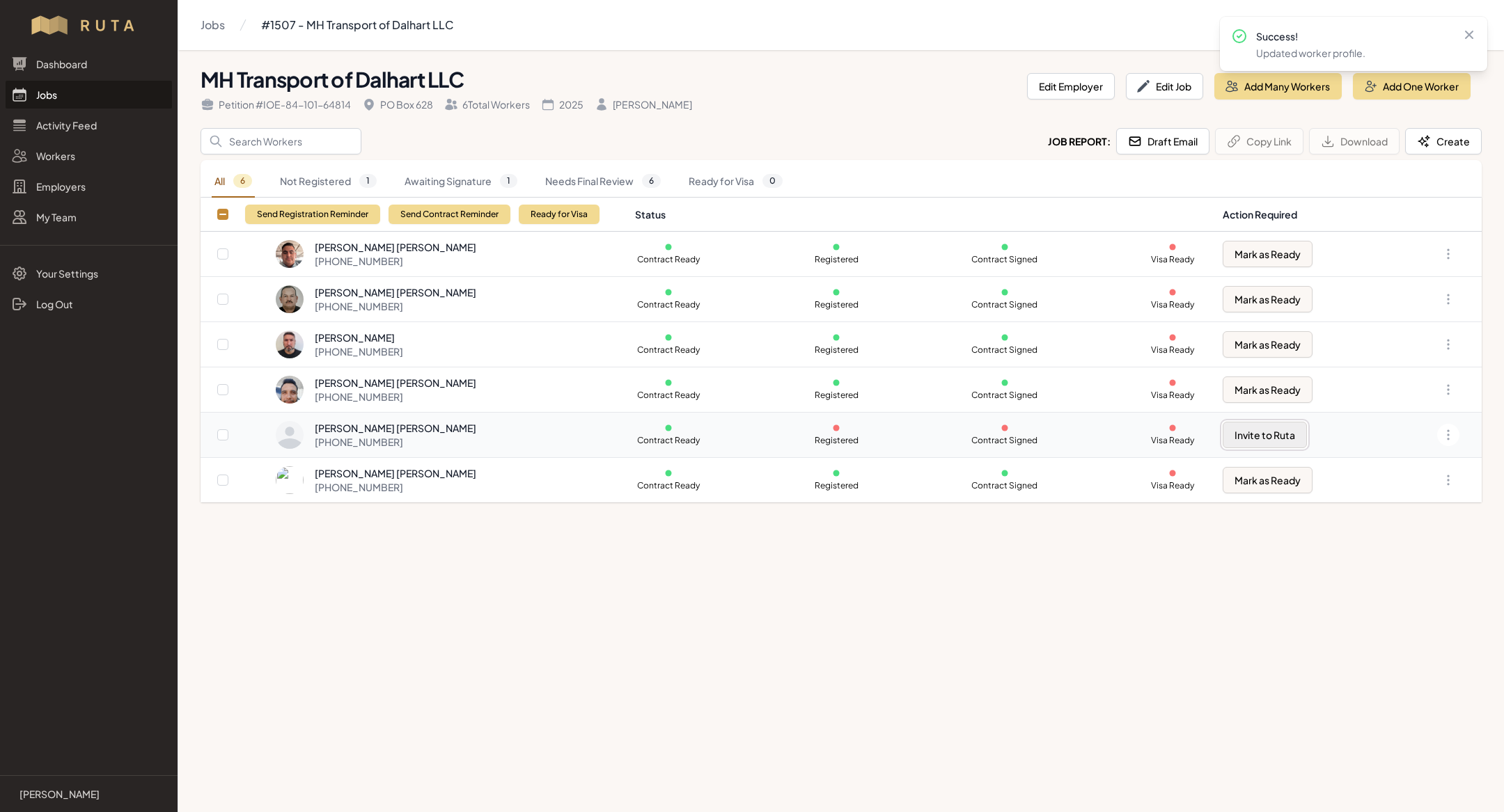
click at [1267, 433] on button "Invite to Ruta" at bounding box center [1265, 434] width 85 height 26
checkbox input "true"
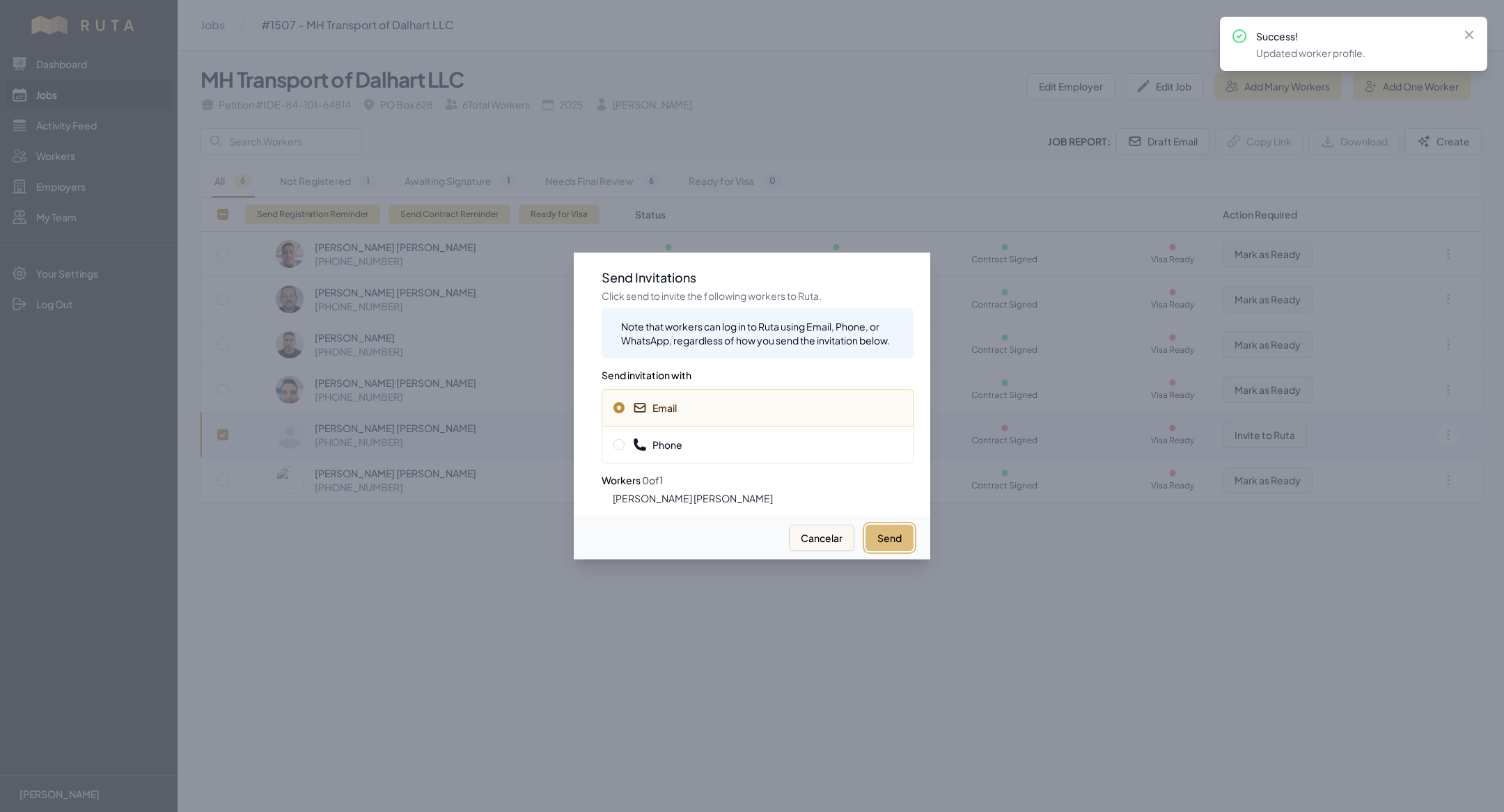
click at [879, 525] on button "Send" at bounding box center [889, 538] width 48 height 26
click at [884, 538] on button "Send" at bounding box center [889, 538] width 48 height 26
click at [442, 424] on div at bounding box center [752, 406] width 1504 height 812
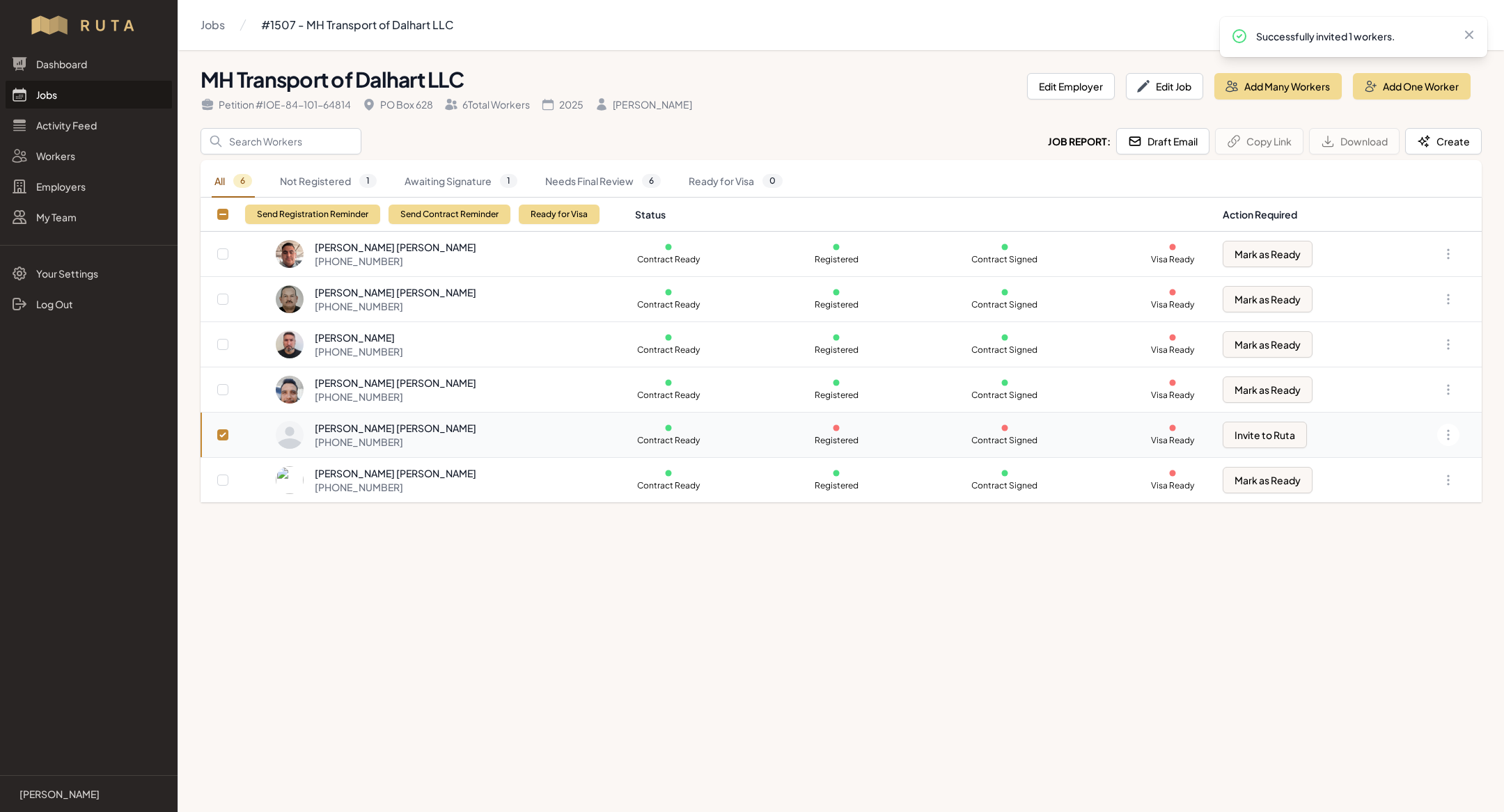
click at [413, 444] on div "[PHONE_NUMBER]" at bounding box center [396, 442] width 162 height 13
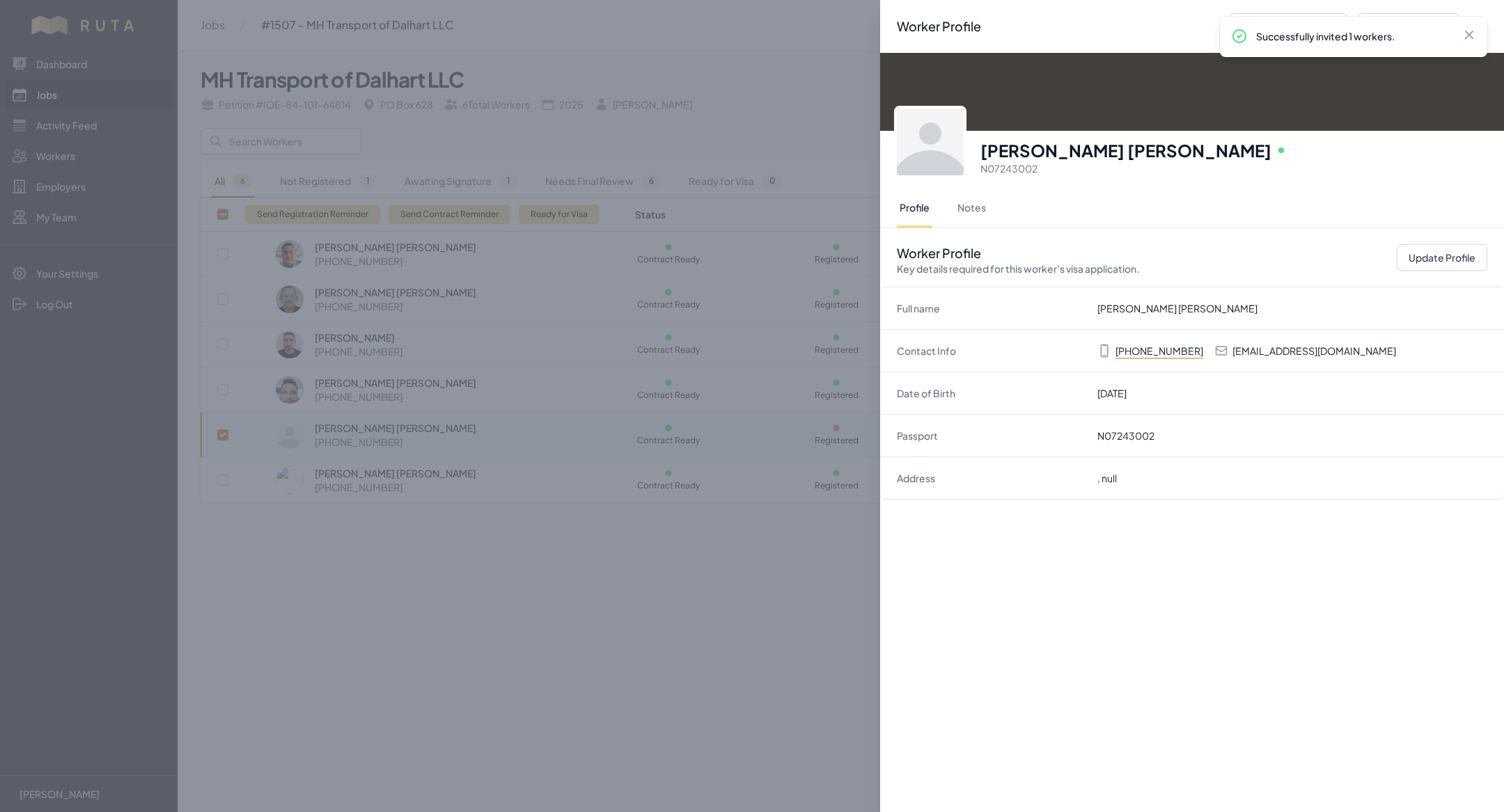
click at [1285, 348] on p "[EMAIL_ADDRESS][DOMAIN_NAME]" at bounding box center [1314, 350] width 164 height 13
copy p "[EMAIL_ADDRESS][DOMAIN_NAME]"
click at [345, 228] on div "Worker Profile Previous Worker Next Worker Close panel [PERSON_NAME] [PERSON_NA…" at bounding box center [752, 406] width 1504 height 812
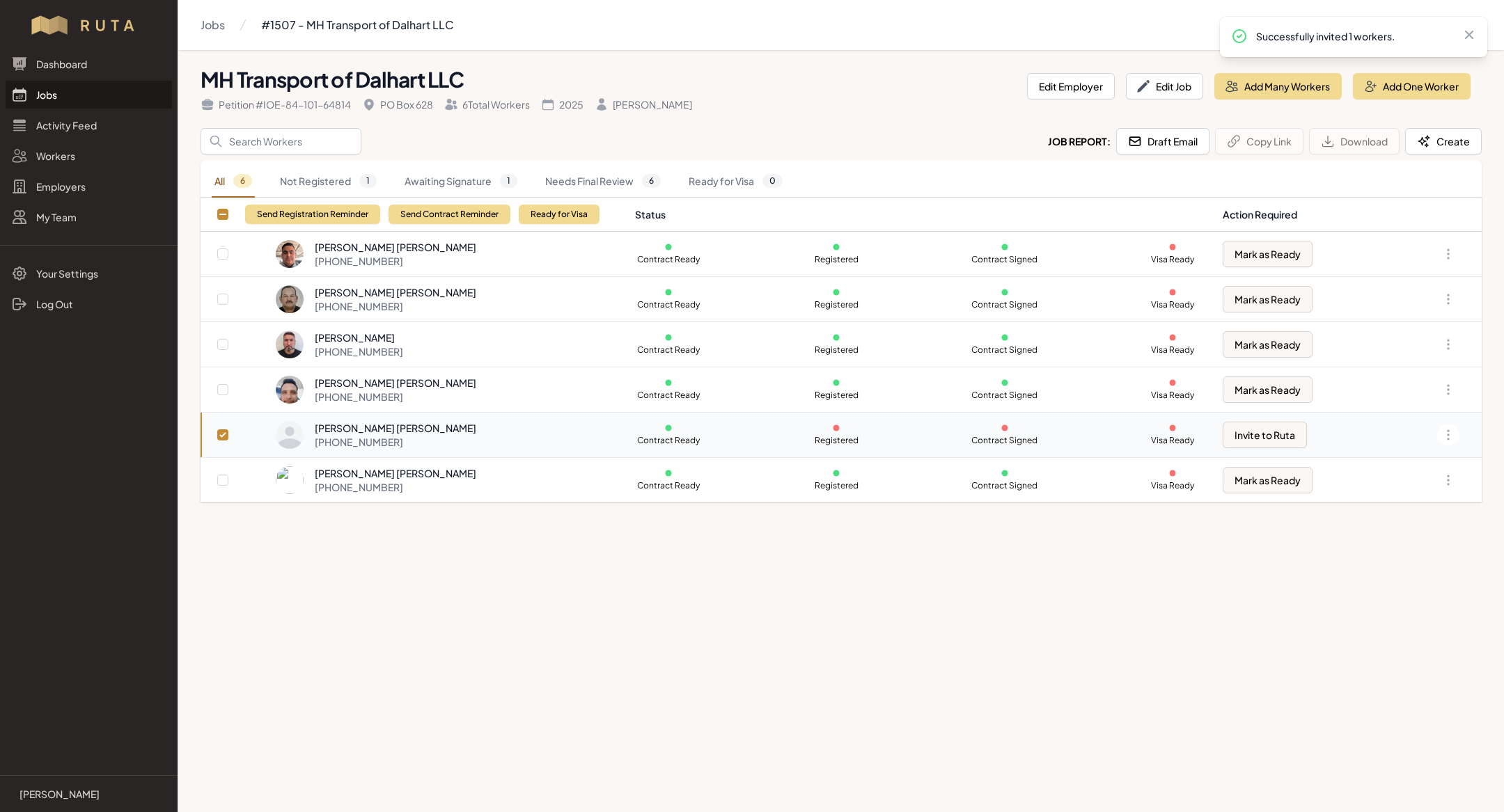
click at [54, 88] on link "Jobs" at bounding box center [88, 94] width 166 height 28
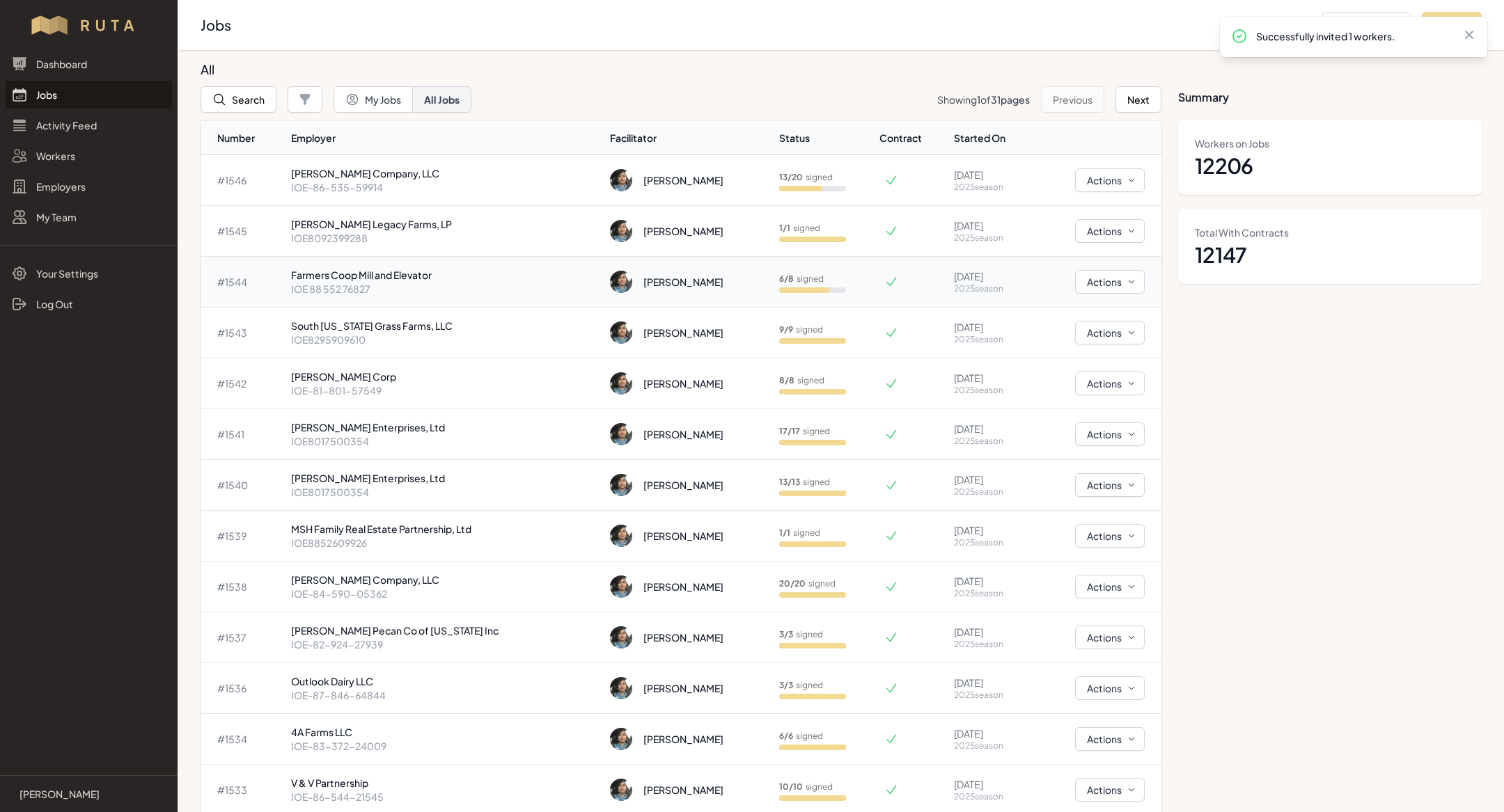
click at [439, 281] on p "IOE 88 552 76827" at bounding box center [445, 288] width 309 height 13
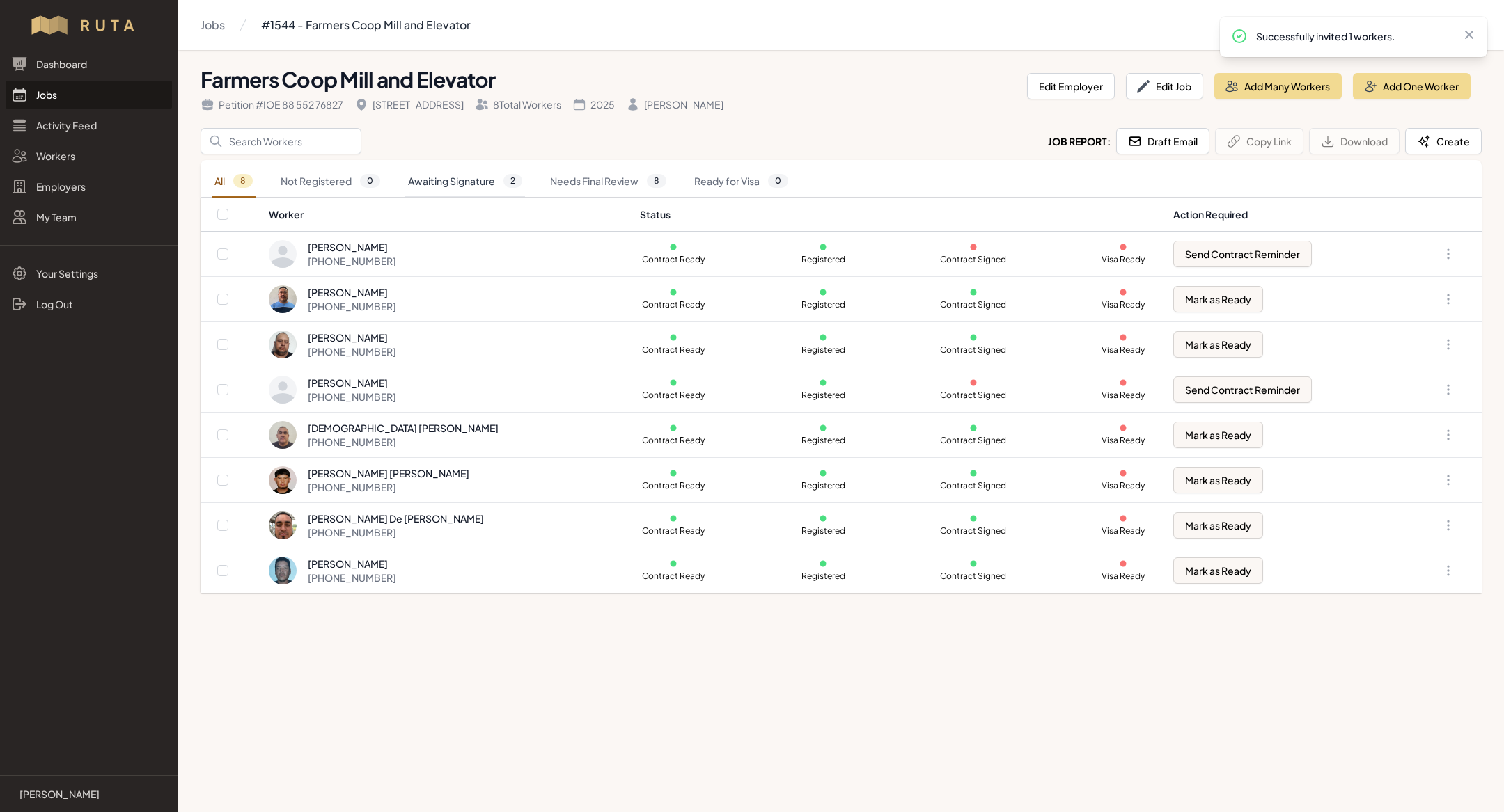
click at [471, 179] on link "Awaiting Signature 2" at bounding box center [465, 182] width 120 height 32
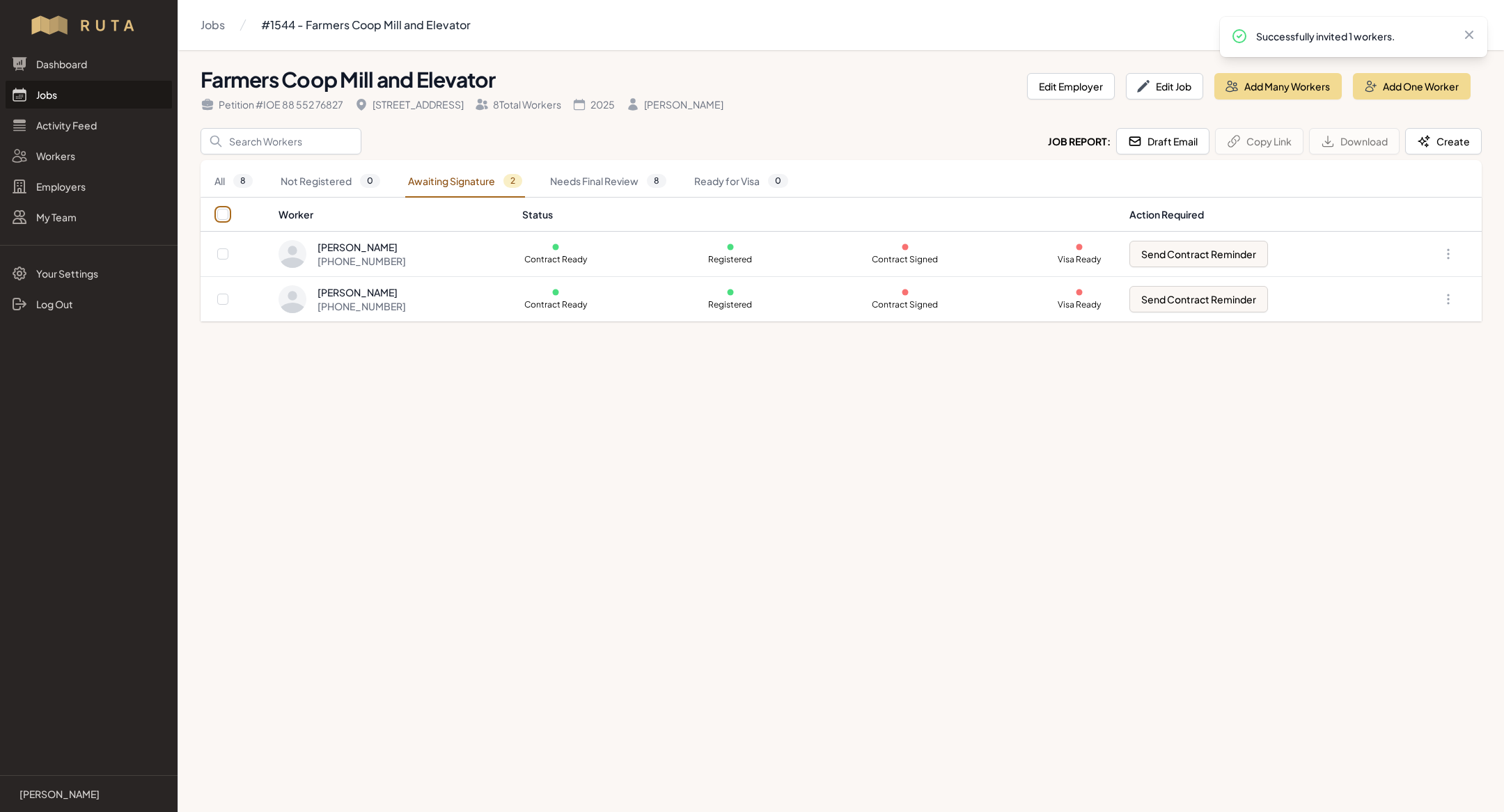
click at [227, 209] on input "checkbox" at bounding box center [223, 214] width 11 height 11
checkbox input "true"
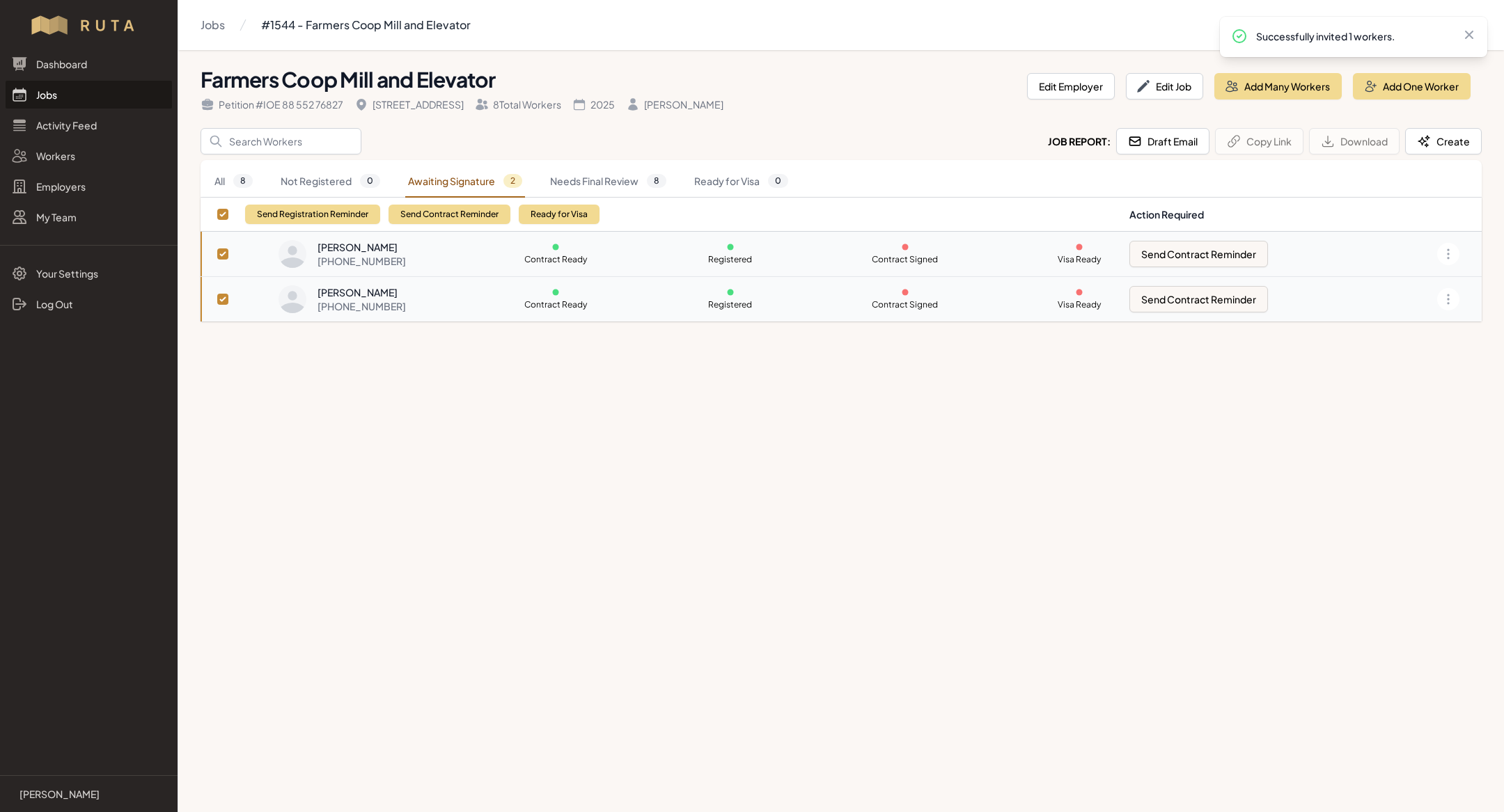
click at [476, 201] on div "Send Registration Reminder Send Contract Reminder Ready for Visa" at bounding box center [422, 214] width 354 height 33
click at [473, 211] on button "Send Contract Reminder" at bounding box center [449, 215] width 121 height 20
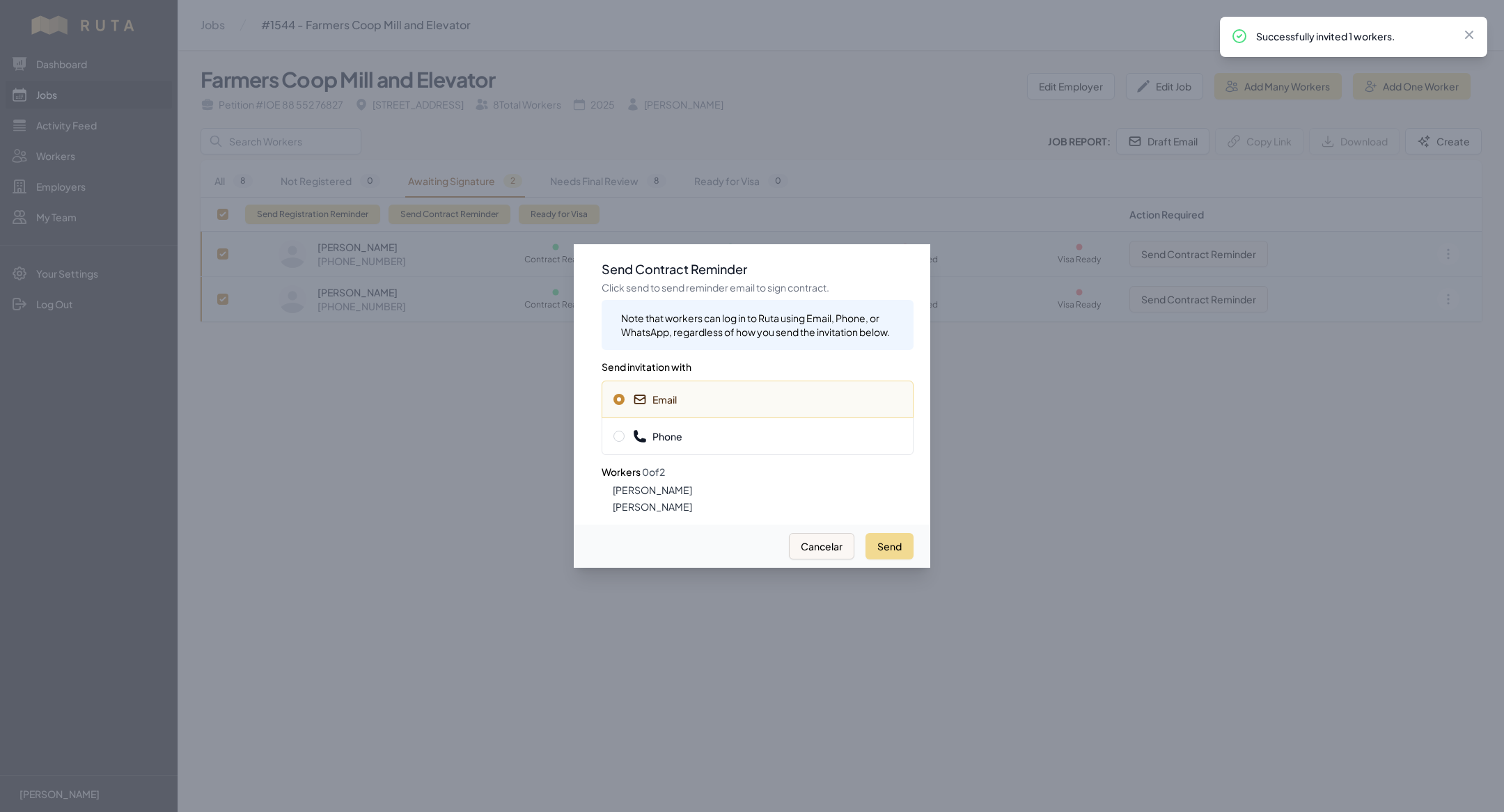
click at [713, 430] on span "Phone" at bounding box center [757, 436] width 288 height 13
click at [893, 549] on button "Send" at bounding box center [889, 546] width 48 height 26
click at [385, 502] on div at bounding box center [752, 406] width 1504 height 812
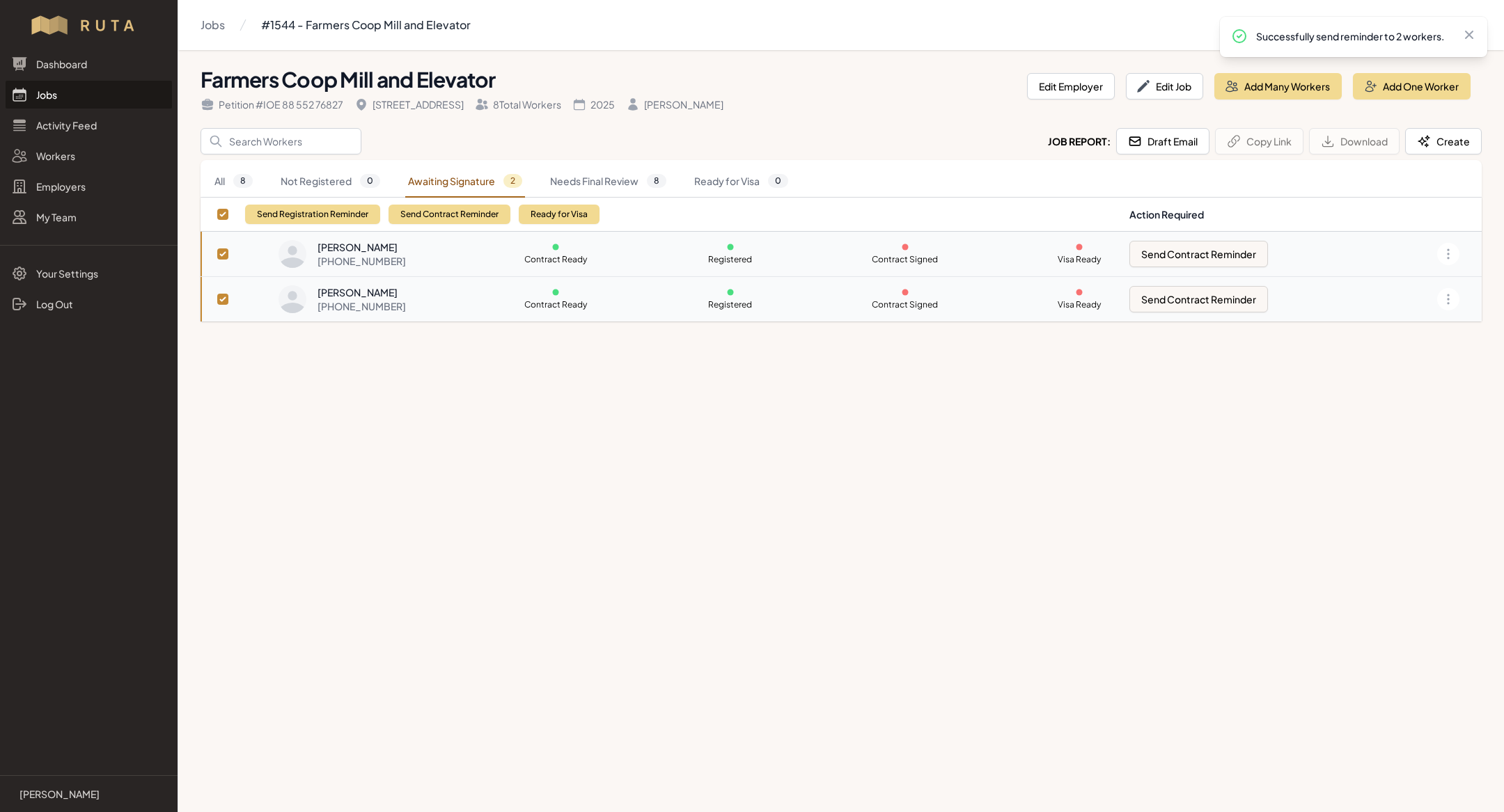
click at [73, 90] on link "Jobs" at bounding box center [88, 94] width 166 height 28
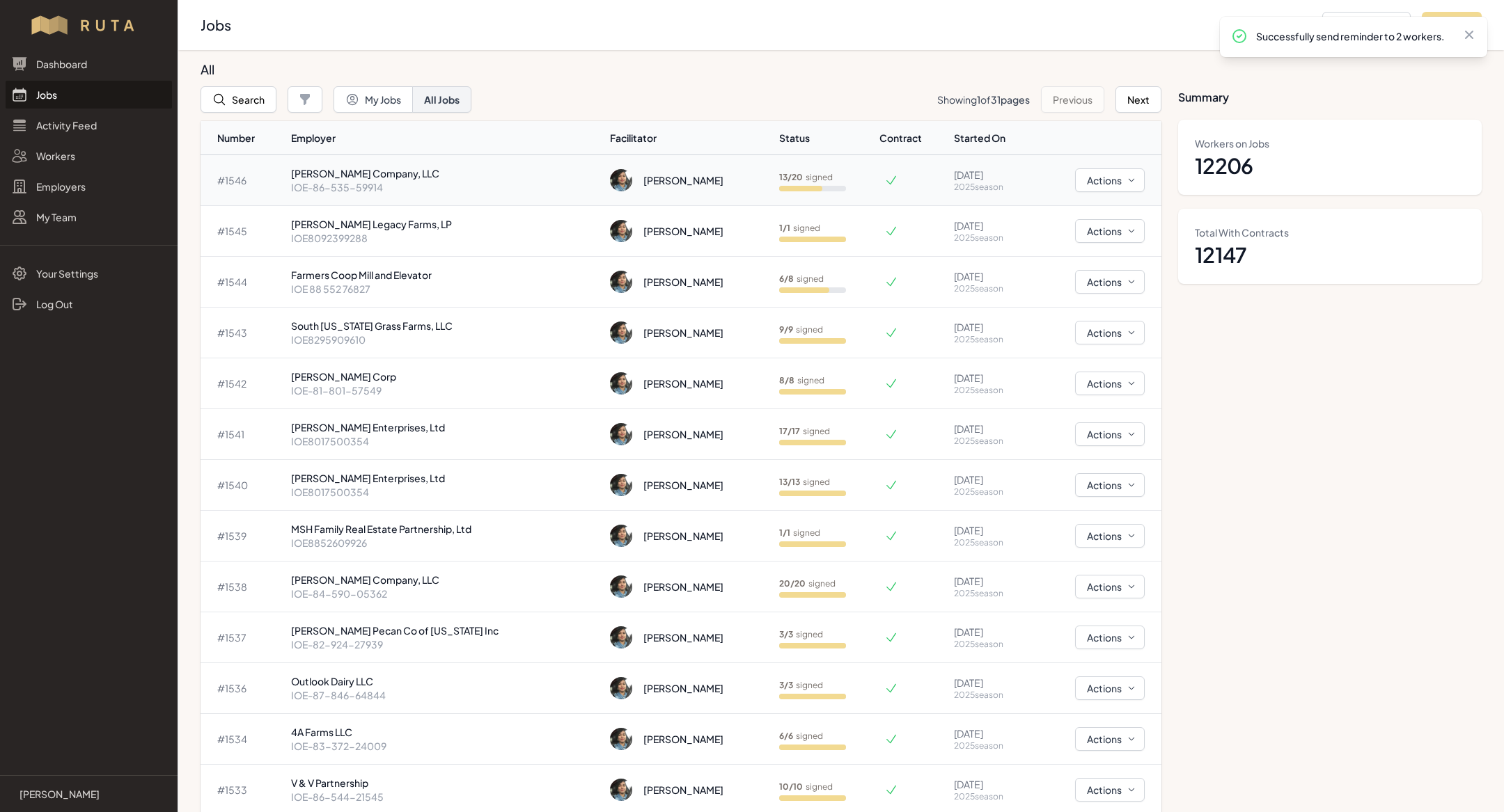
click at [392, 183] on p "IOE-86-535-59914" at bounding box center [445, 186] width 309 height 13
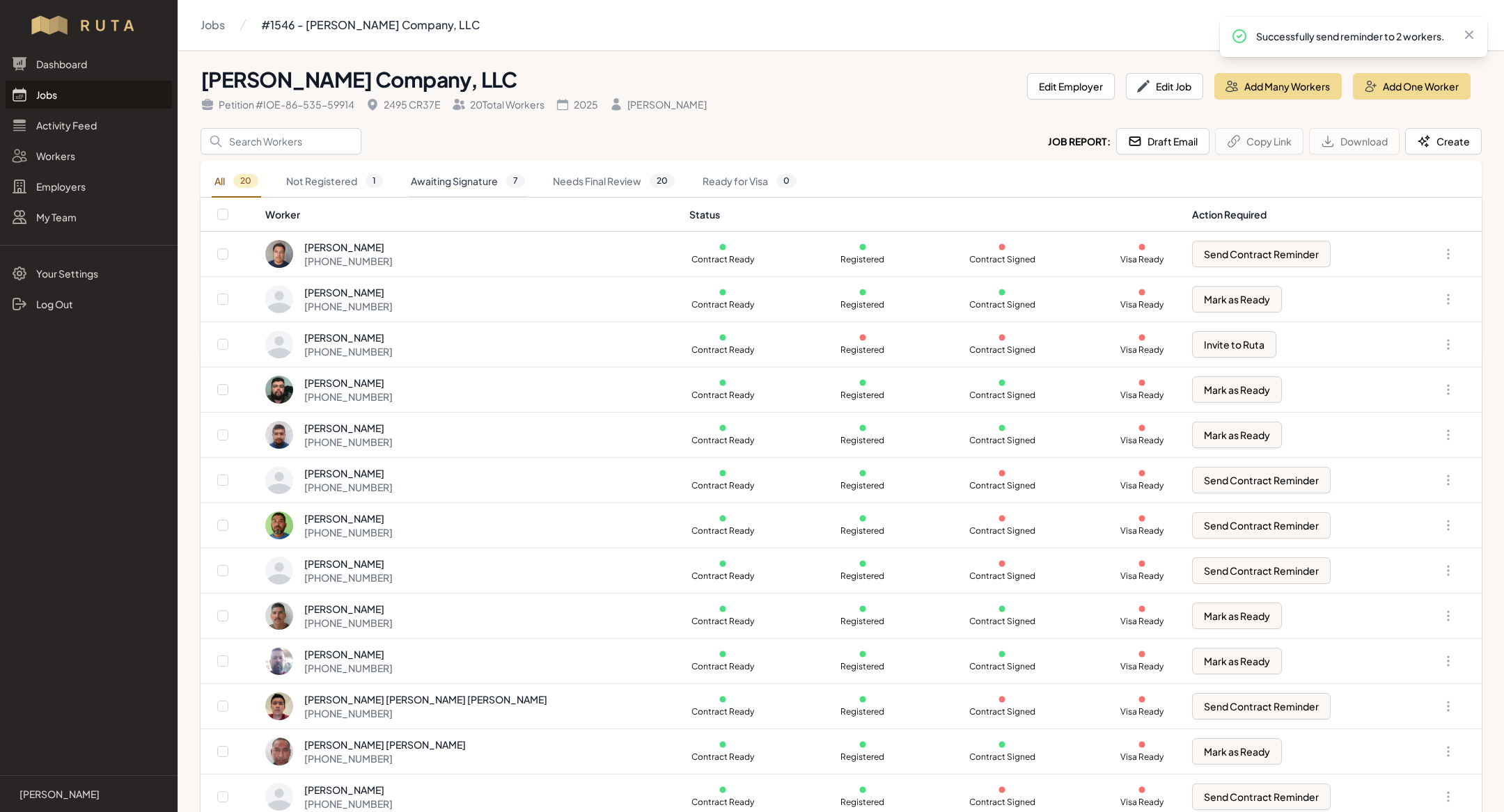
click at [469, 174] on link "Awaiting Signature 7" at bounding box center [468, 182] width 120 height 32
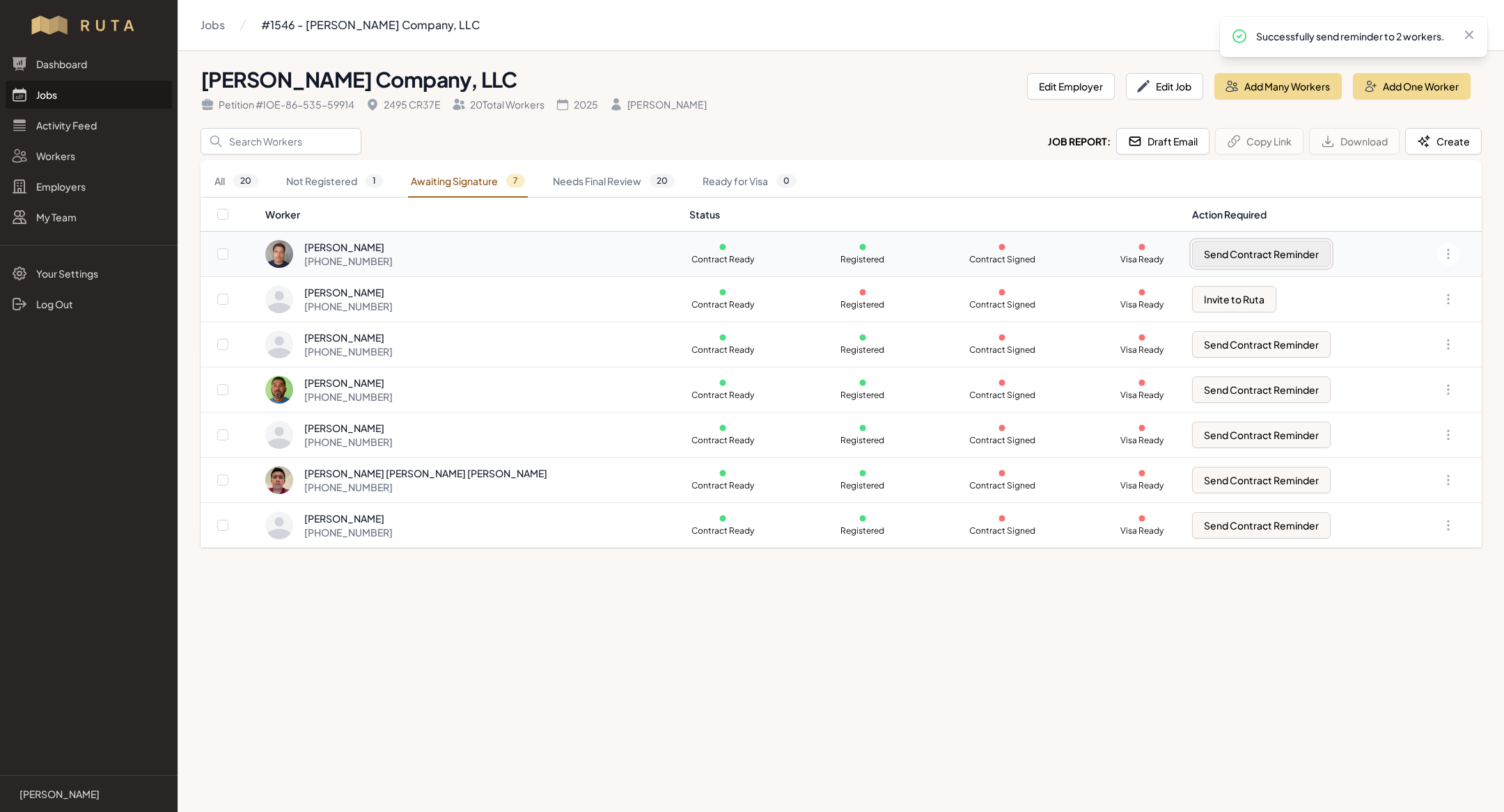
click at [1192, 242] on button "Send Contract Reminder" at bounding box center [1261, 254] width 139 height 26
checkbox input "true"
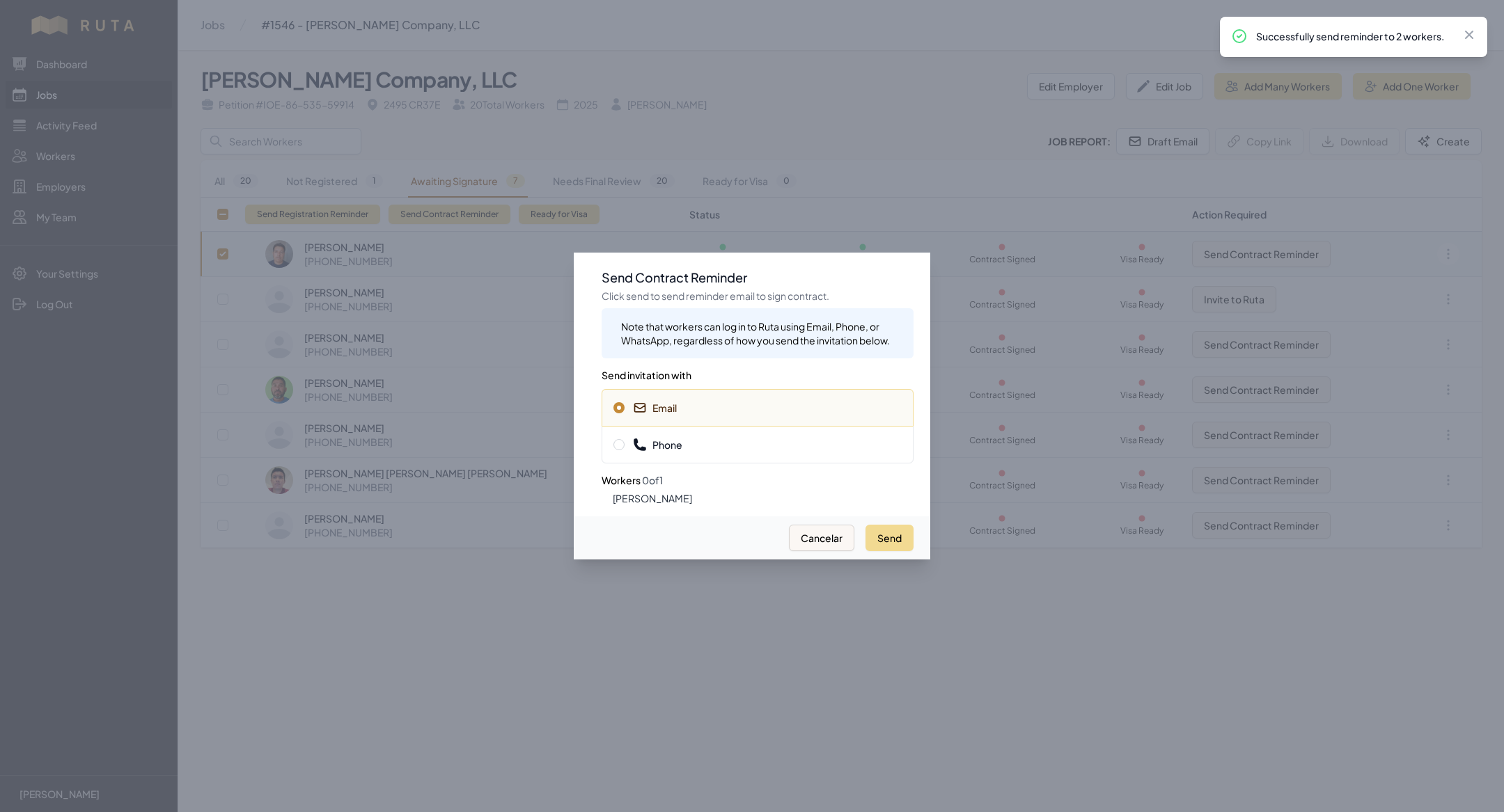
click at [830, 458] on div "Phone" at bounding box center [757, 445] width 312 height 38
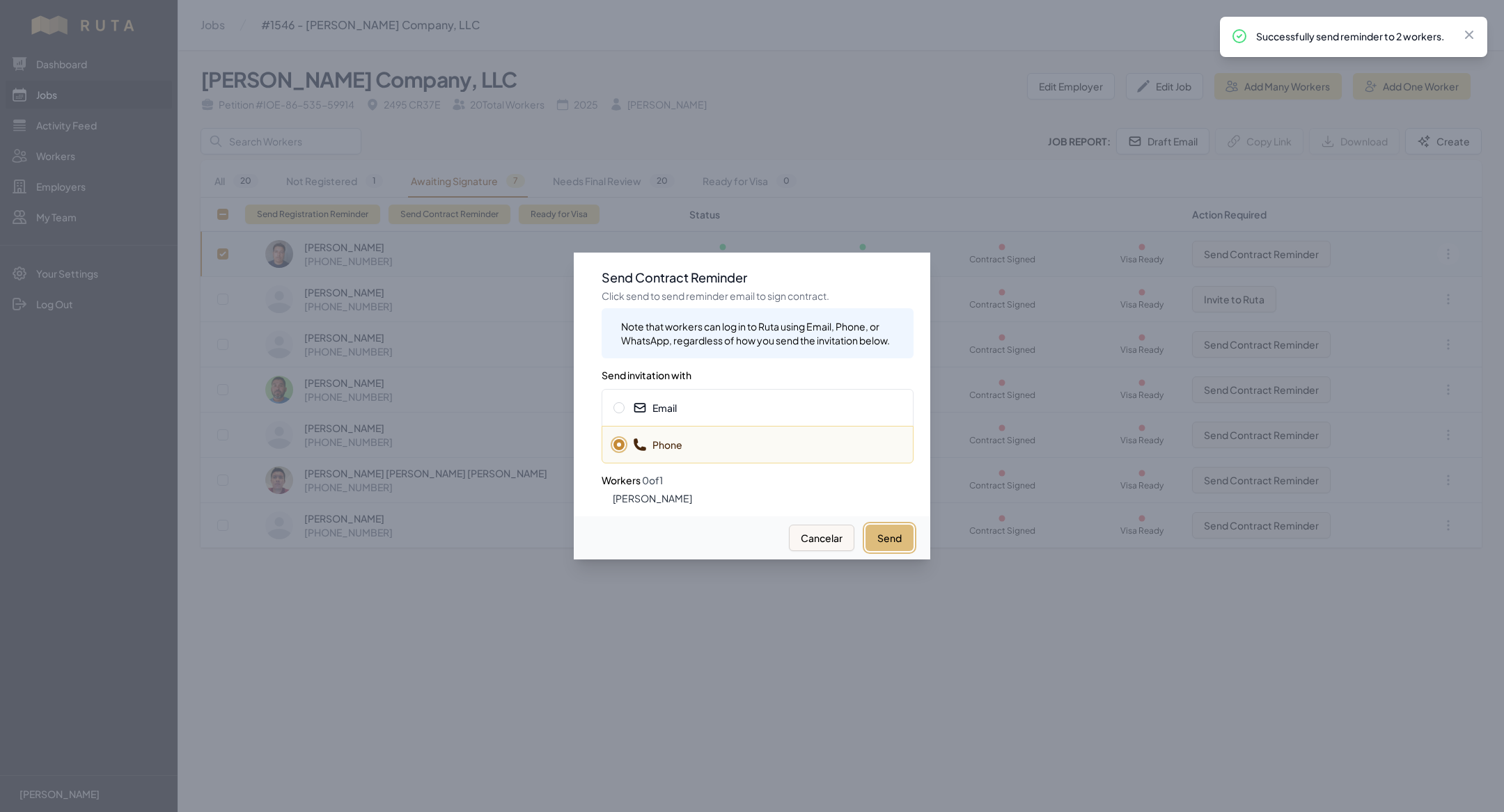
click at [896, 540] on button "Send" at bounding box center [889, 538] width 48 height 26
click at [478, 567] on div at bounding box center [752, 406] width 1504 height 812
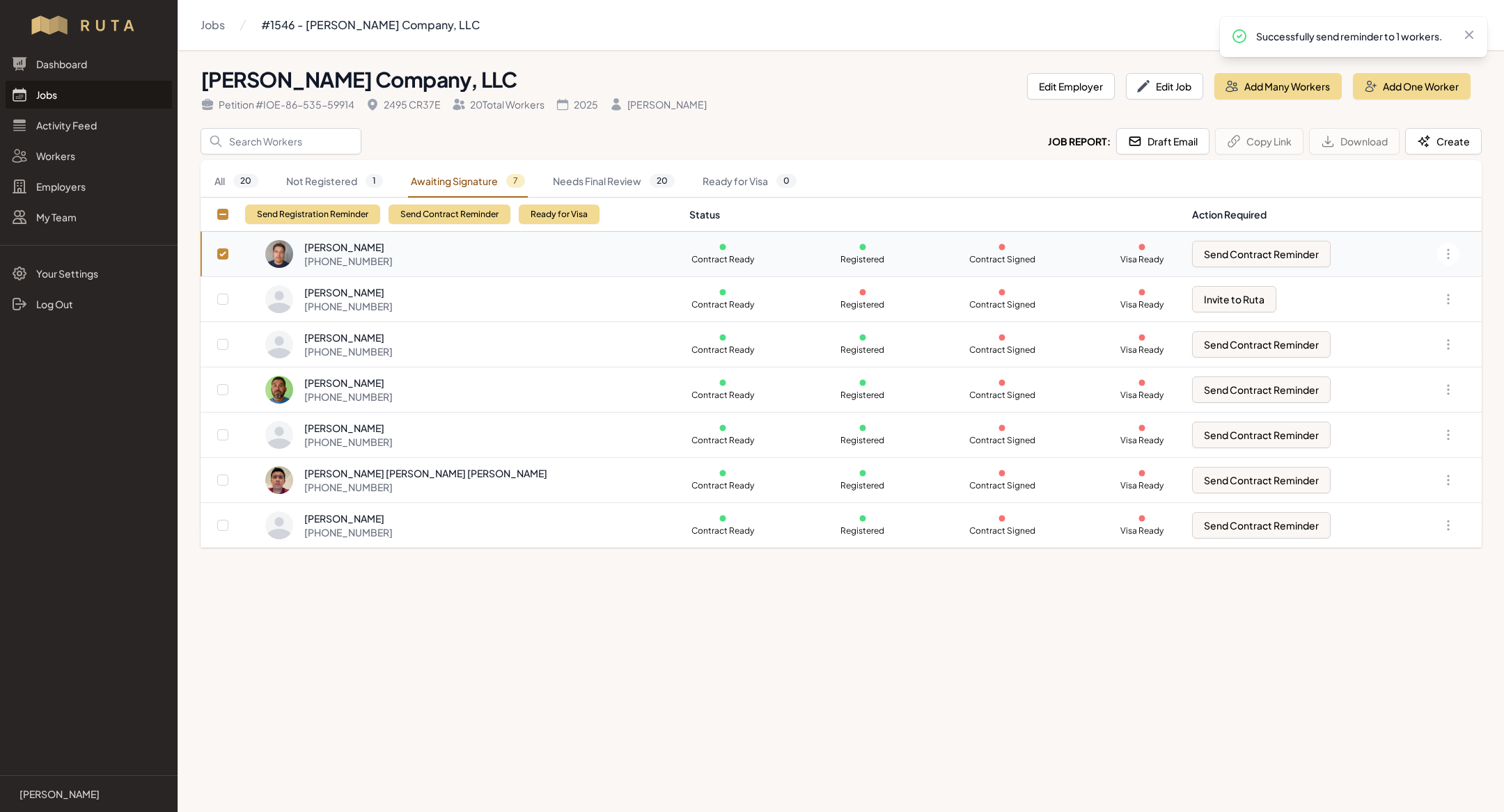
click at [103, 94] on link "Jobs" at bounding box center [88, 94] width 166 height 28
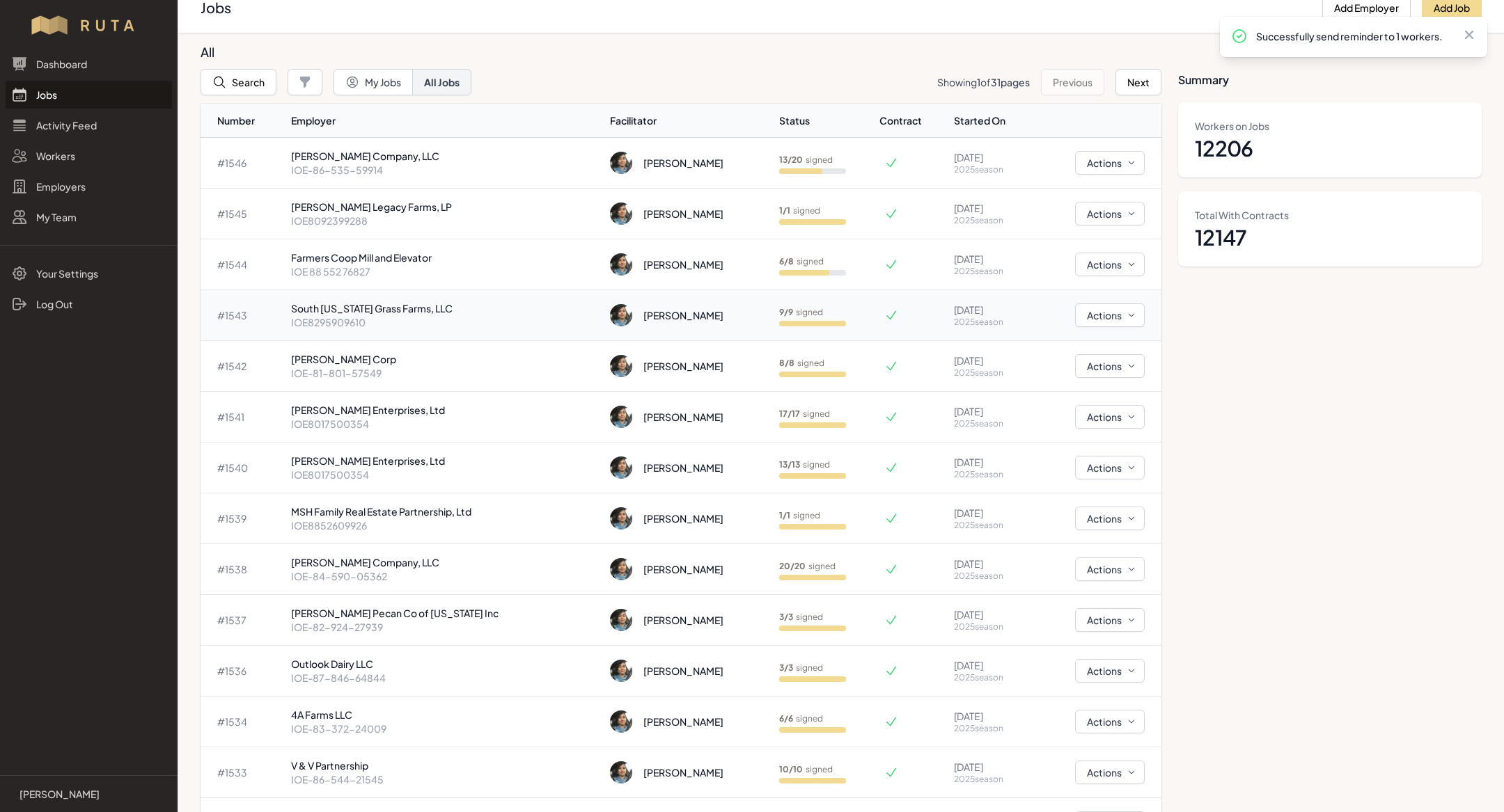
scroll to position [21, 0]
